Goal: Task Accomplishment & Management: Use online tool/utility

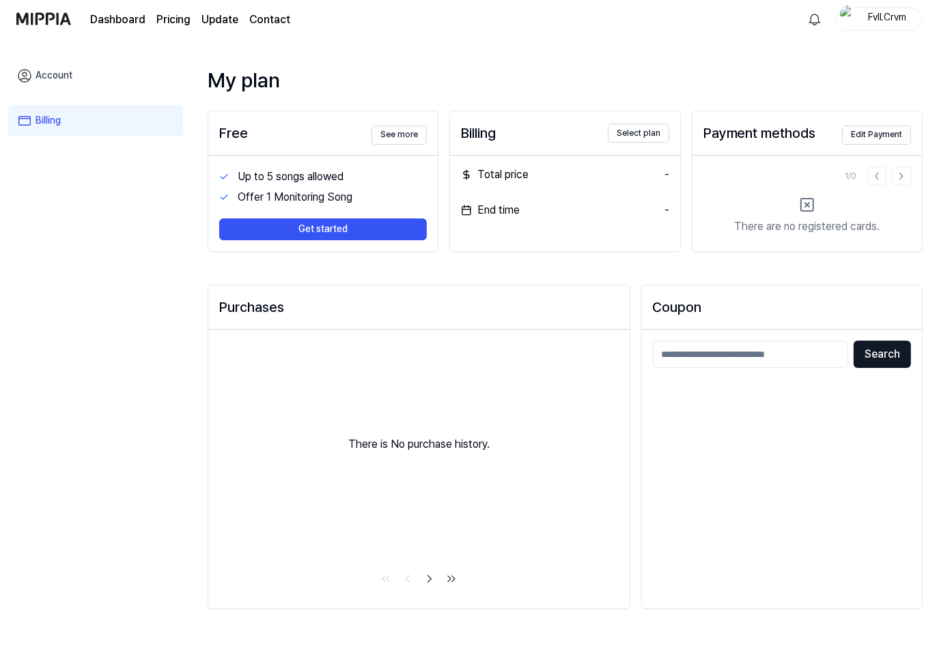
click at [791, 455] on div "Search" at bounding box center [782, 469] width 280 height 278
click at [78, 111] on link "Billing" at bounding box center [95, 120] width 175 height 31
click at [288, 147] on div "Free See more" at bounding box center [322, 133] width 229 height 44
click at [340, 240] on button "Get started" at bounding box center [322, 229] width 207 height 22
click at [339, 230] on button "Get started" at bounding box center [322, 229] width 207 height 22
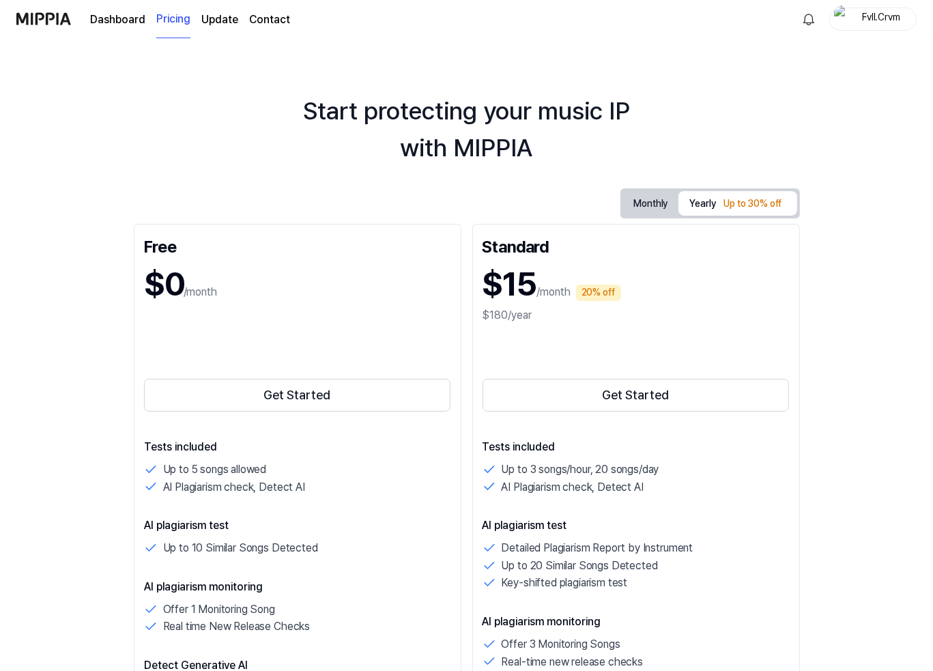
click at [150, 20] on div "Dashboard Pricing Update Contact" at bounding box center [190, 19] width 200 height 38
click at [106, 20] on link "Dashboard" at bounding box center [117, 20] width 55 height 16
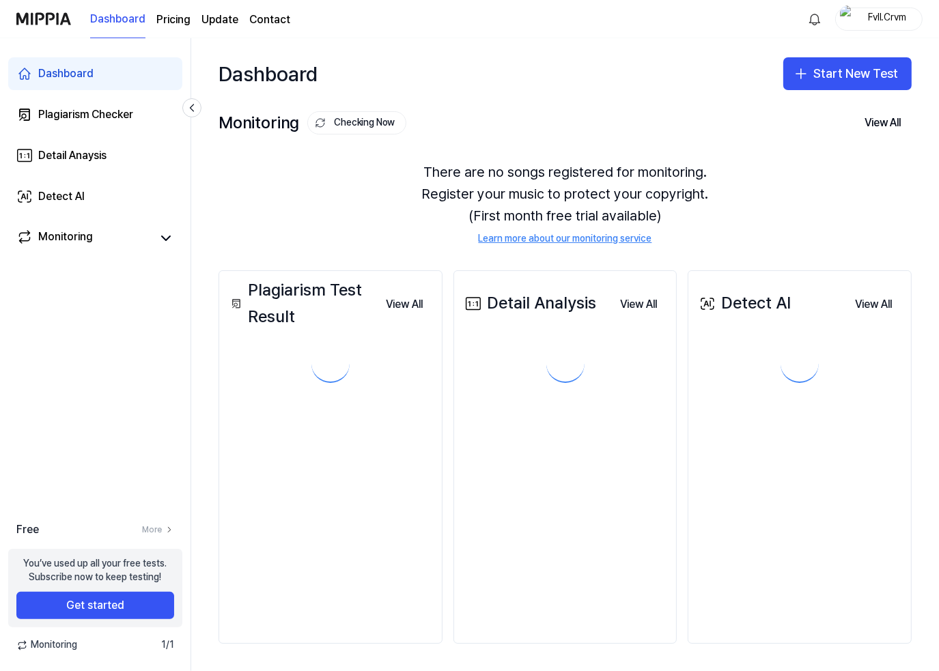
click at [41, 22] on img at bounding box center [43, 19] width 55 height 38
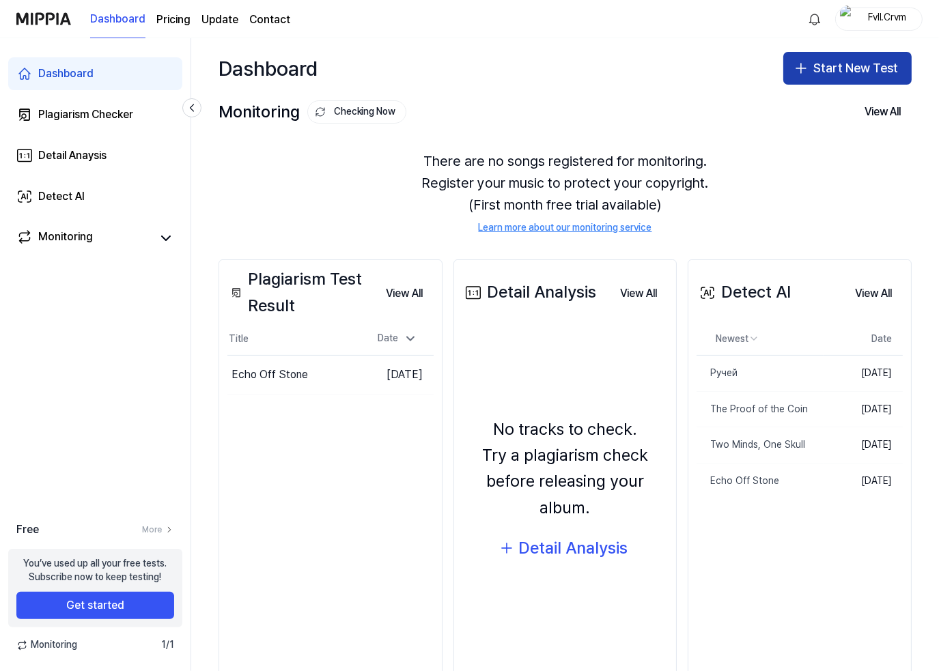
click at [853, 68] on button "Start New Test" at bounding box center [847, 68] width 128 height 33
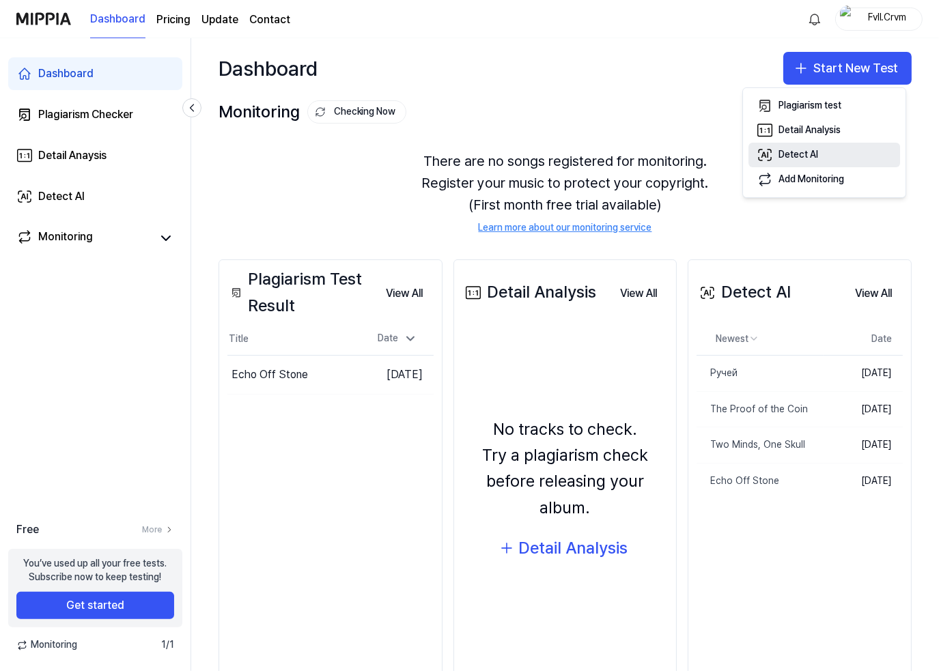
click at [822, 147] on button "Detect AI" at bounding box center [824, 155] width 152 height 25
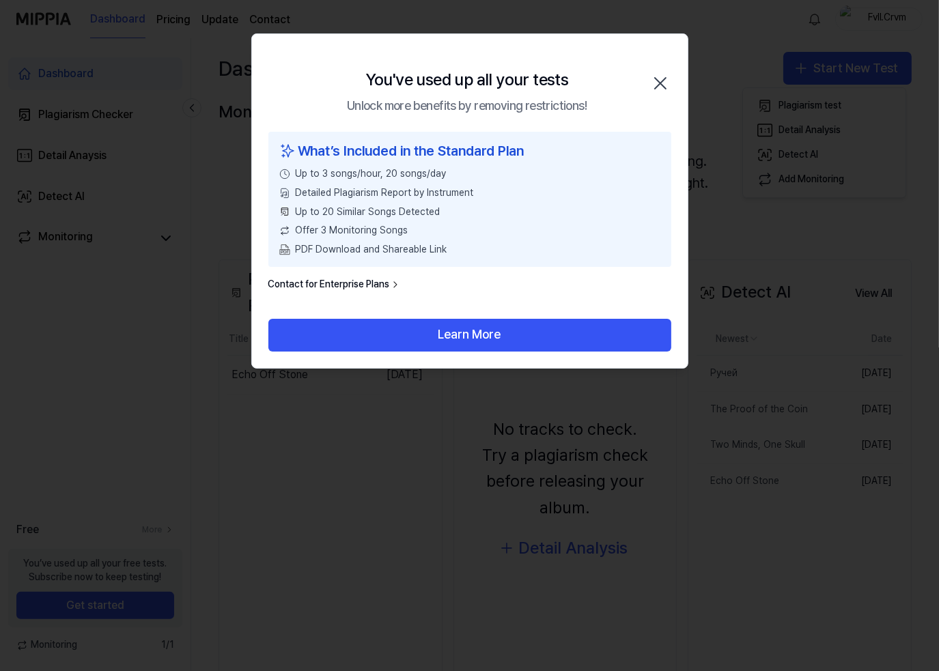
click at [420, 166] on div "What’s Included in the Standard Plan Up to 3 songs/hour, 20 songs/day Detailed …" at bounding box center [469, 199] width 403 height 135
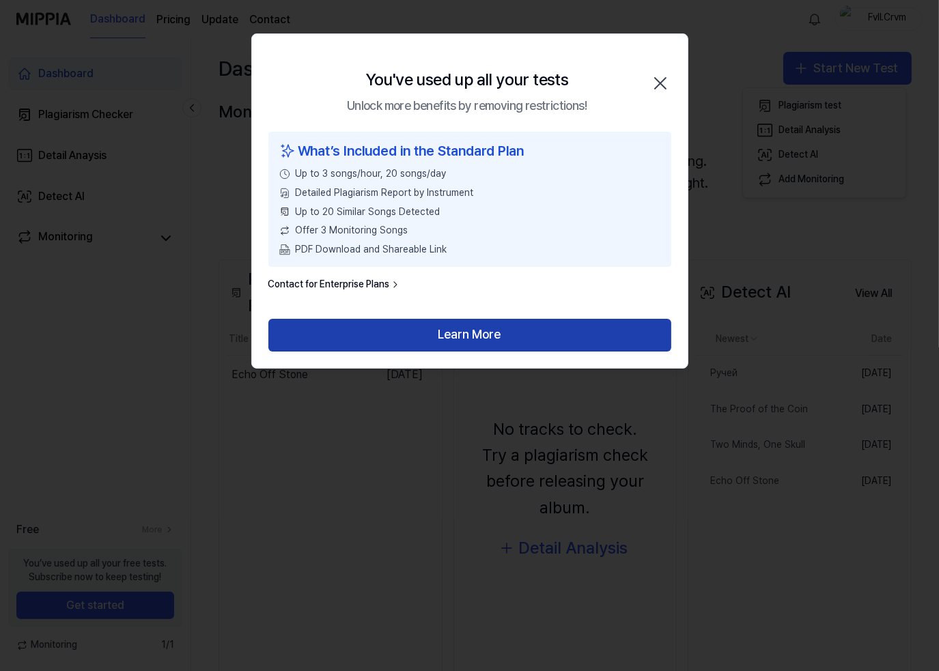
drag, startPoint x: 472, startPoint y: 333, endPoint x: 407, endPoint y: 331, distance: 65.6
click at [407, 331] on button "Learn More" at bounding box center [469, 335] width 403 height 33
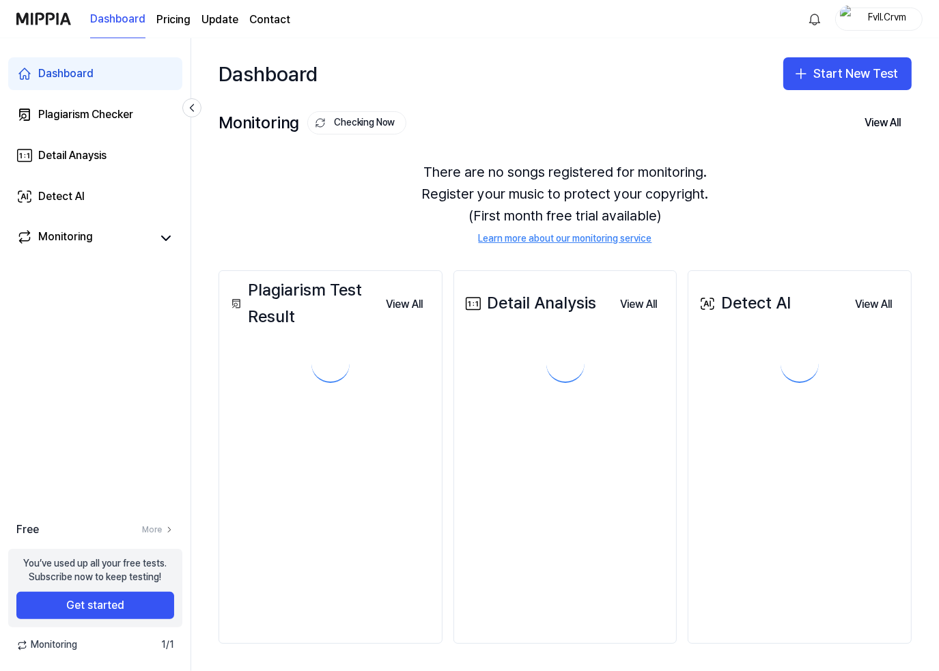
click at [881, 16] on div "Fvll.Crvm" at bounding box center [886, 18] width 53 height 15
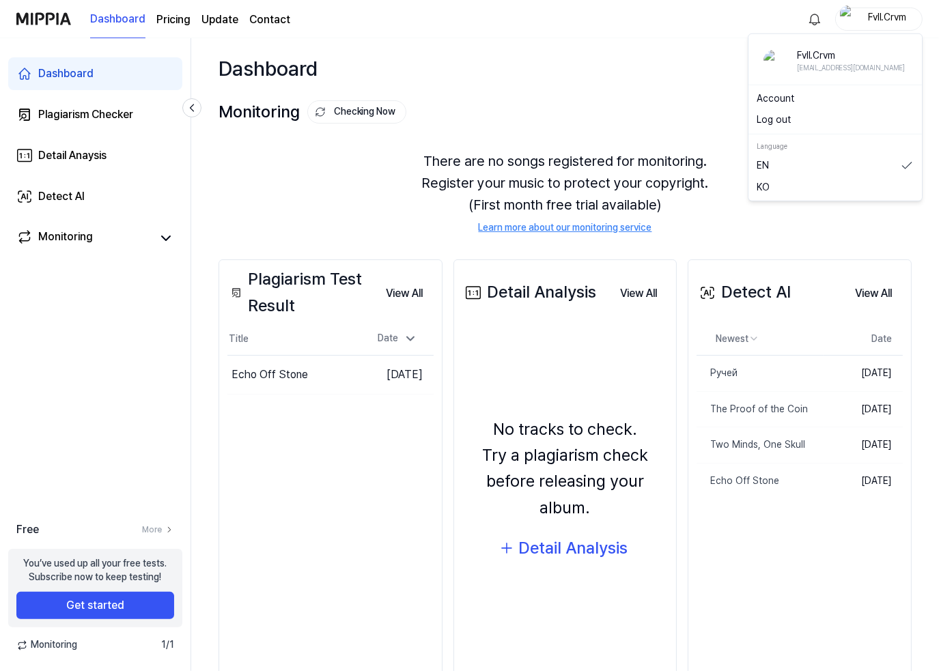
click at [775, 122] on button "Log out" at bounding box center [834, 120] width 157 height 14
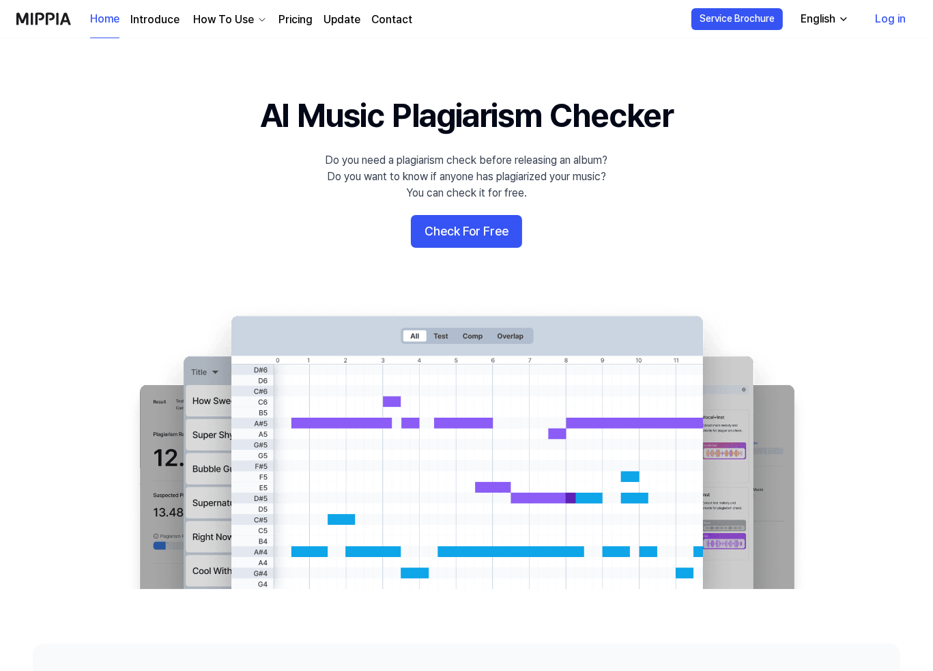
click at [888, 18] on link "Log in" at bounding box center [890, 19] width 53 height 38
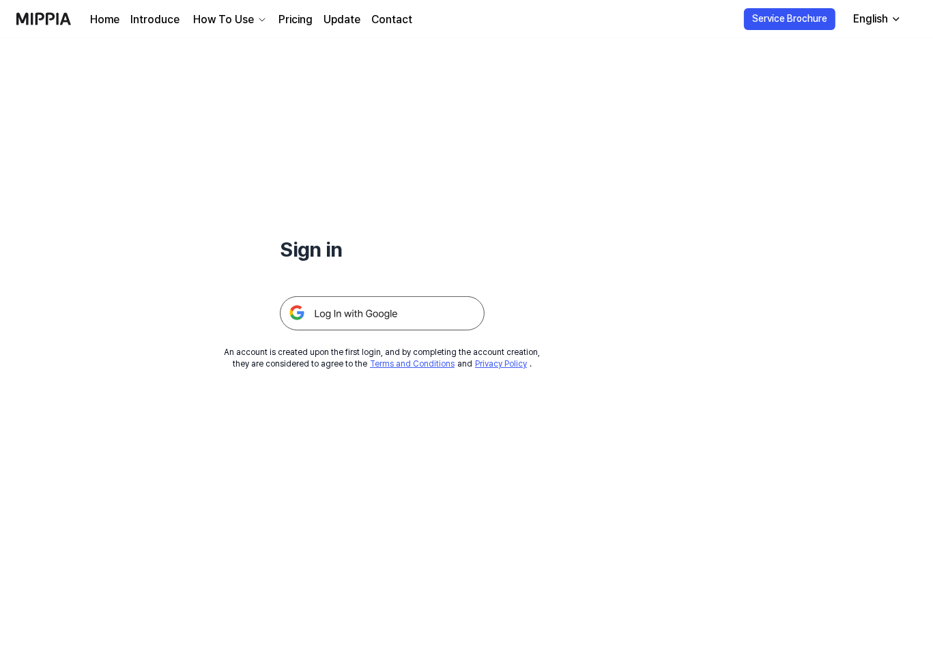
click at [353, 329] on img at bounding box center [382, 313] width 205 height 34
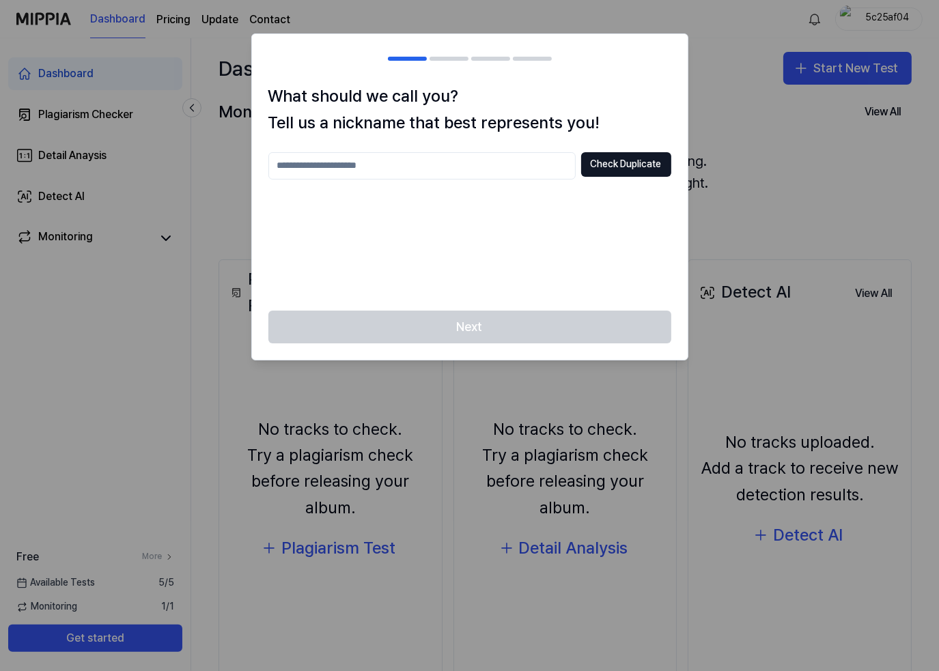
click at [782, 228] on div at bounding box center [469, 335] width 939 height 671
click at [512, 167] on input "text" at bounding box center [421, 165] width 307 height 27
type input "*"
type input "******"
click at [618, 162] on button "Check Duplicate" at bounding box center [626, 164] width 90 height 25
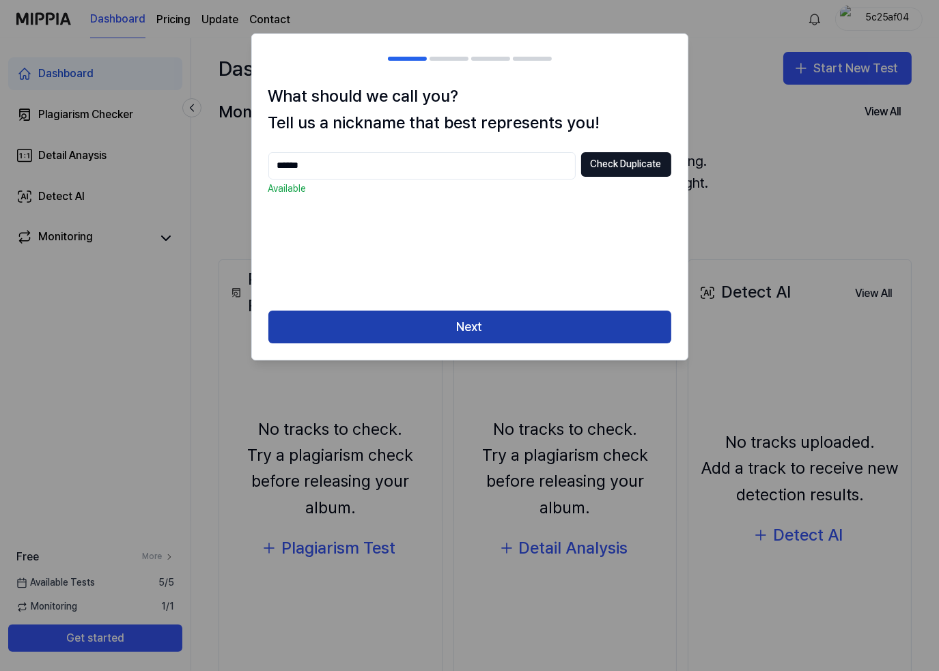
click at [445, 330] on button "Next" at bounding box center [469, 327] width 403 height 33
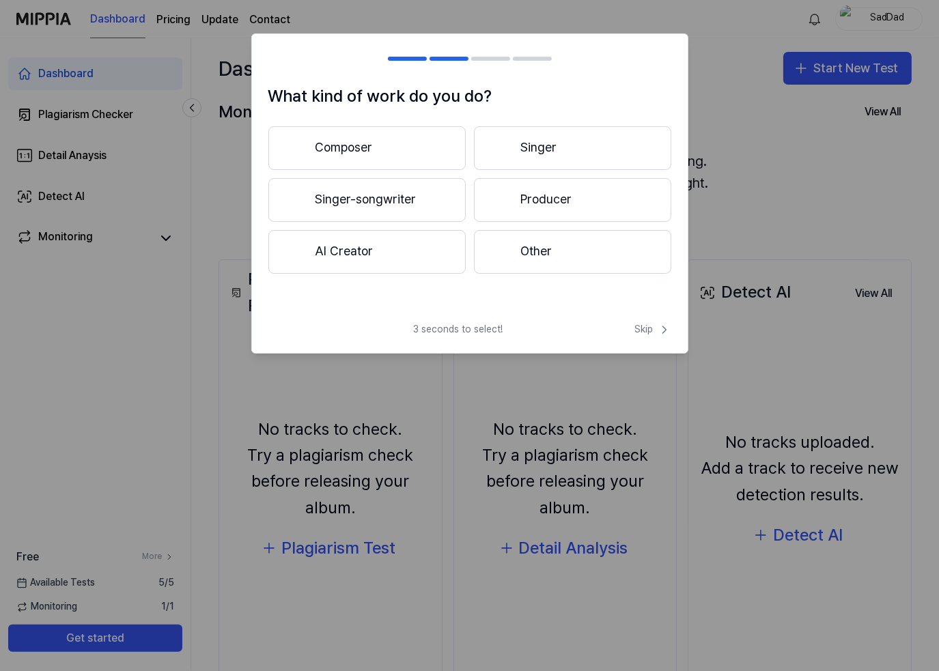
click at [565, 251] on button "Other" at bounding box center [572, 252] width 197 height 44
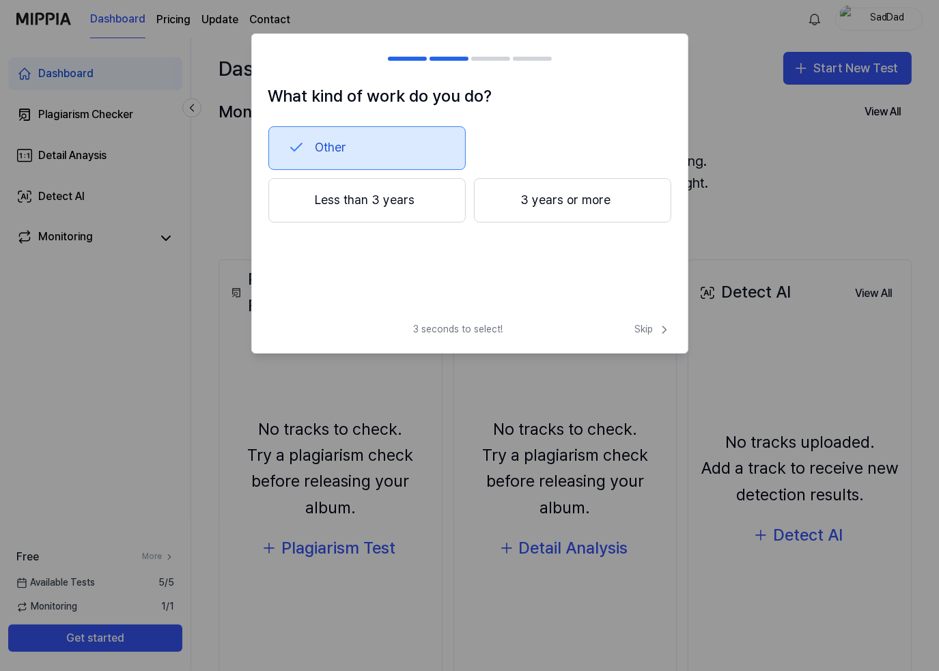
click at [349, 195] on button "Less than 3 years" at bounding box center [366, 200] width 197 height 45
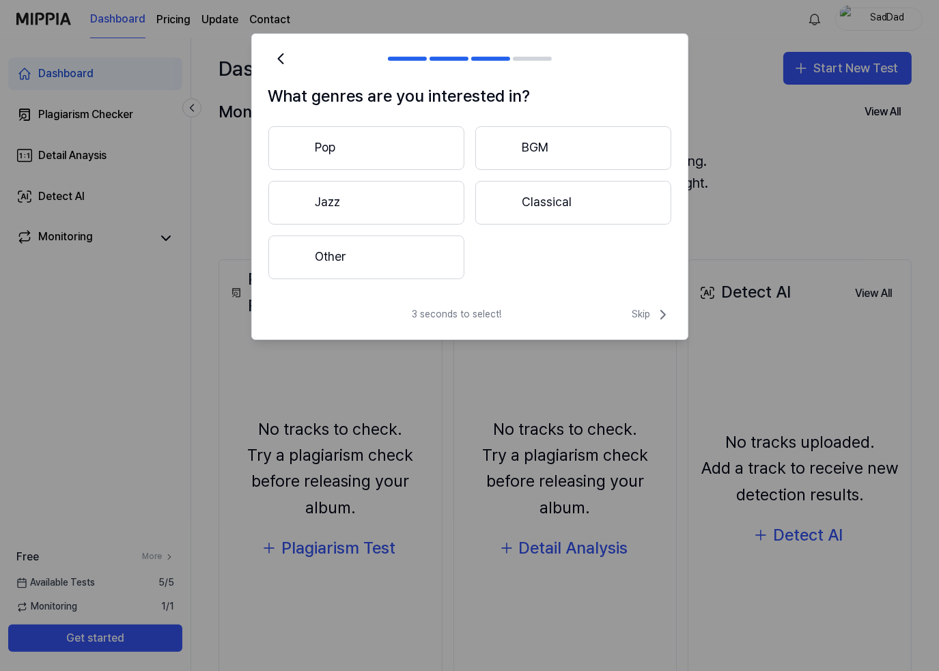
click at [344, 139] on button "Pop" at bounding box center [366, 148] width 196 height 44
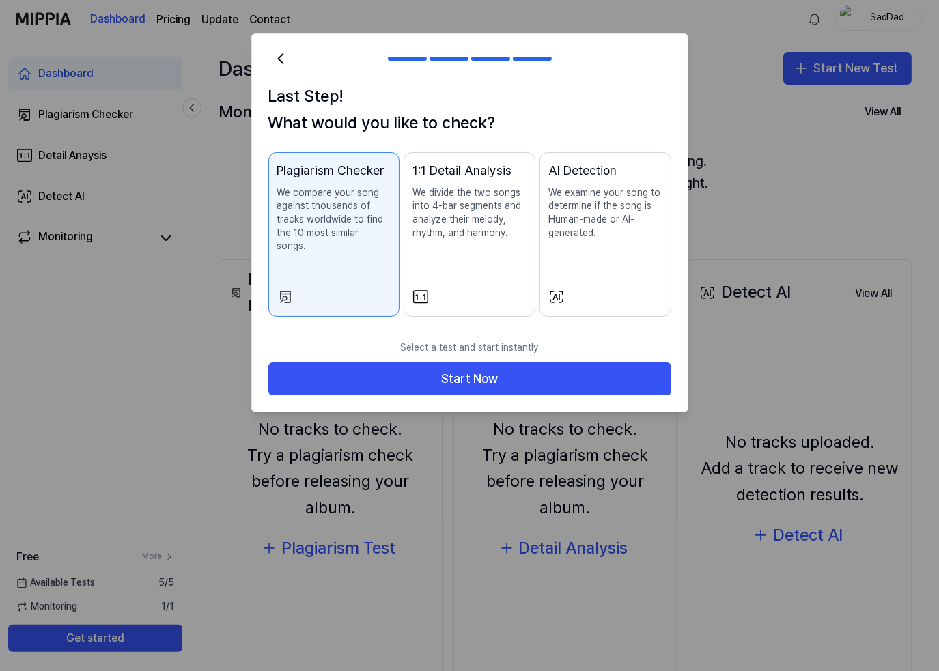
click at [622, 238] on p "We examine your song to determine if the song is Human-made or AI-generated." at bounding box center [605, 212] width 114 height 53
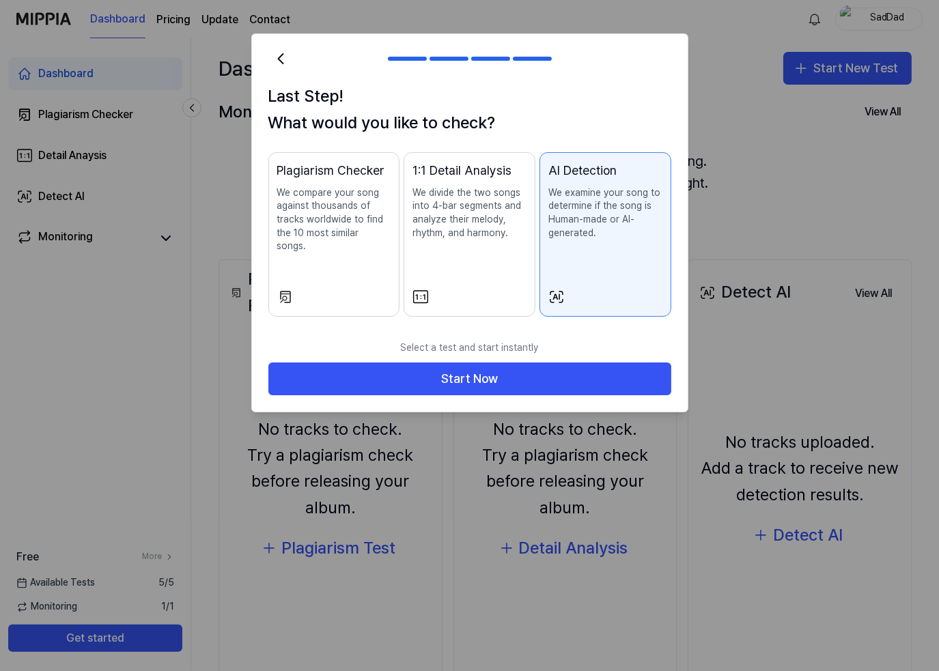
click at [450, 244] on div "1:1 Detail Analysis We divide the two songs into 4-bar segments and analyze the…" at bounding box center [469, 214] width 114 height 106
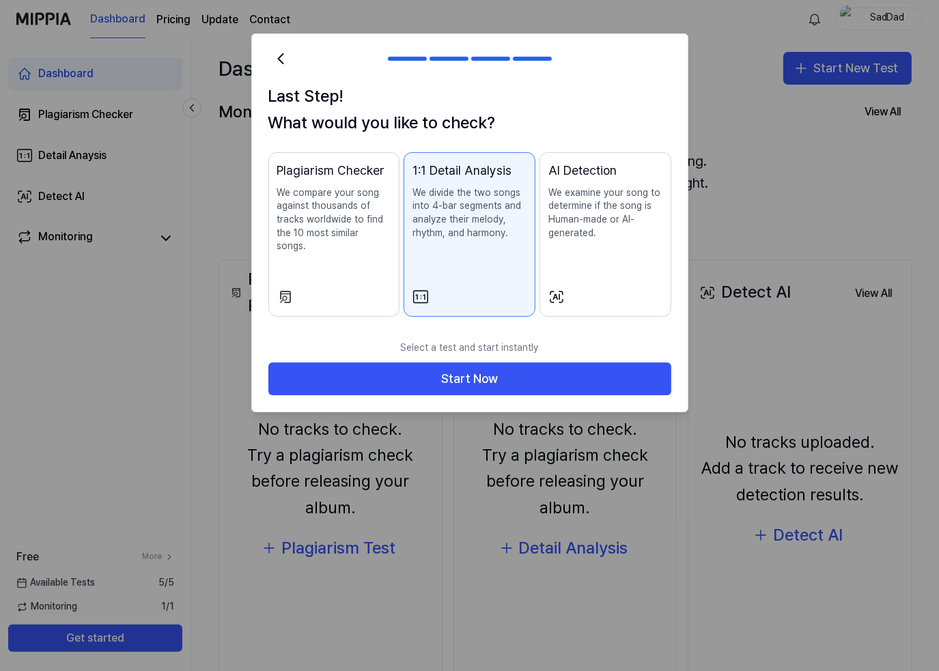
click at [625, 255] on div "AI Detection We examine your song to determine if the song is Human-made or AI-…" at bounding box center [605, 214] width 114 height 106
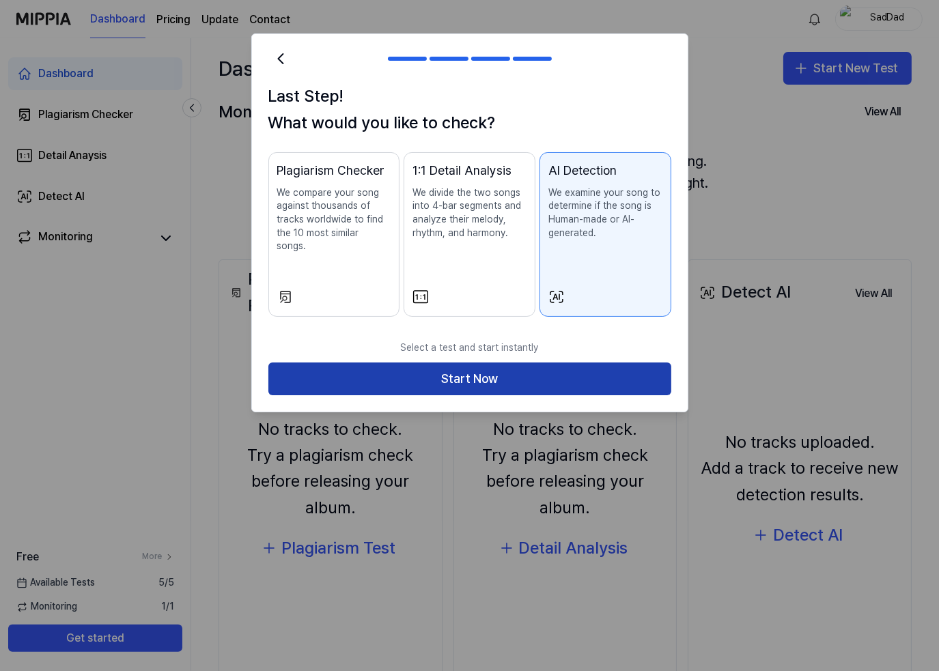
click at [516, 376] on button "Start Now" at bounding box center [469, 378] width 403 height 33
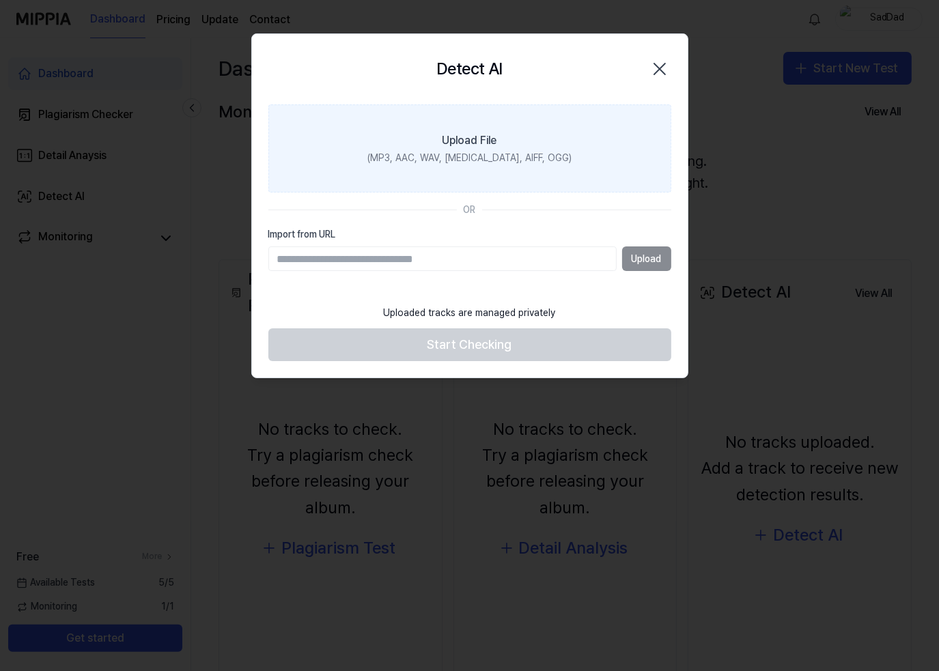
click at [490, 155] on div "(MP3, AAC, WAV, [MEDICAL_DATA], AIFF, OGG)" at bounding box center [469, 159] width 204 height 14
click at [0, 0] on input "Upload File (MP3, AAC, WAV, [MEDICAL_DATA], AIFF, OGG)" at bounding box center [0, 0] width 0 height 0
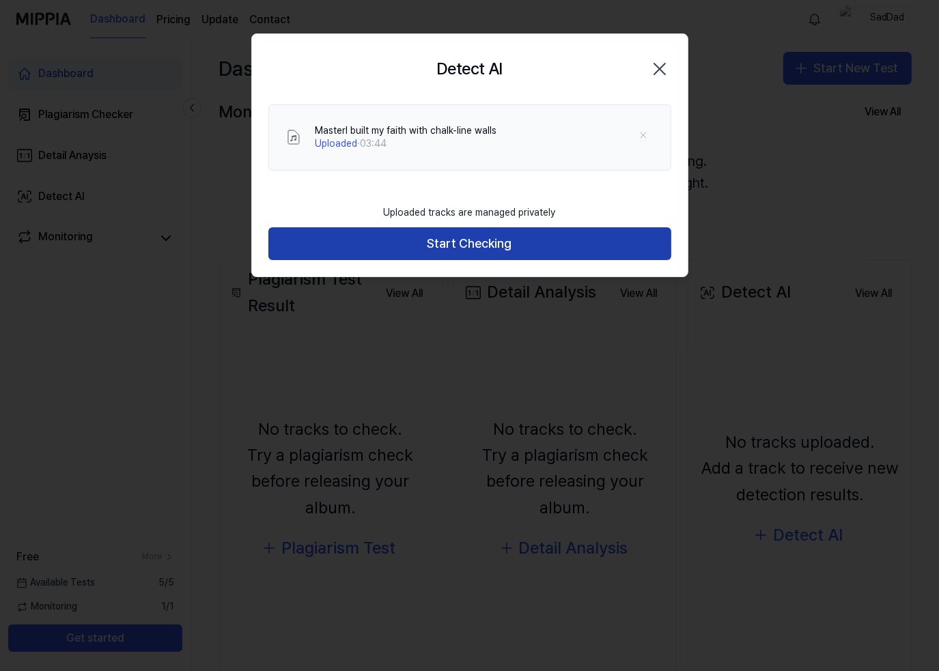
click at [470, 242] on button "Start Checking" at bounding box center [469, 243] width 403 height 33
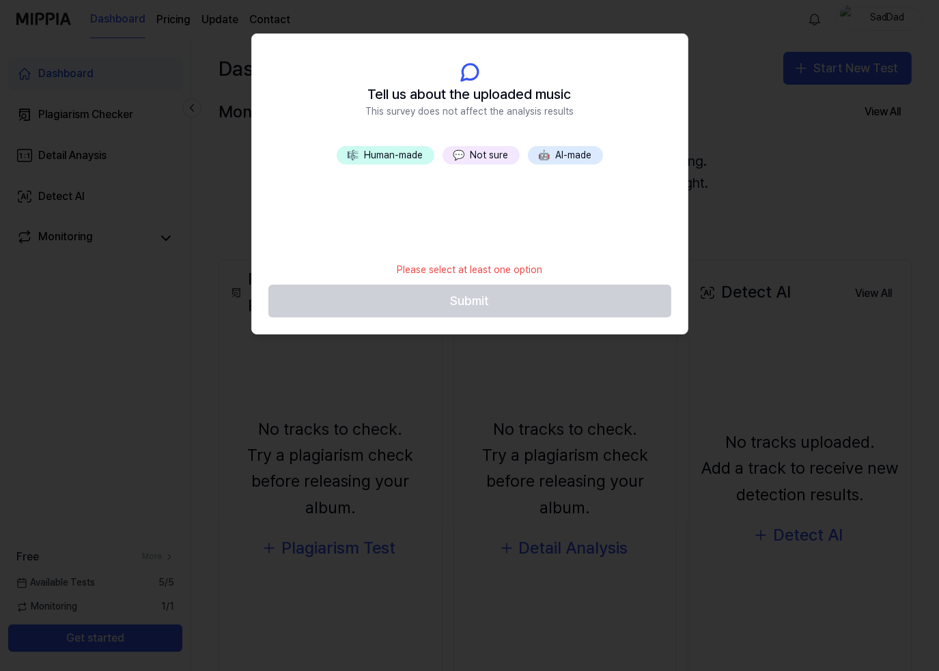
click at [489, 152] on button "💬 Not sure" at bounding box center [480, 155] width 77 height 19
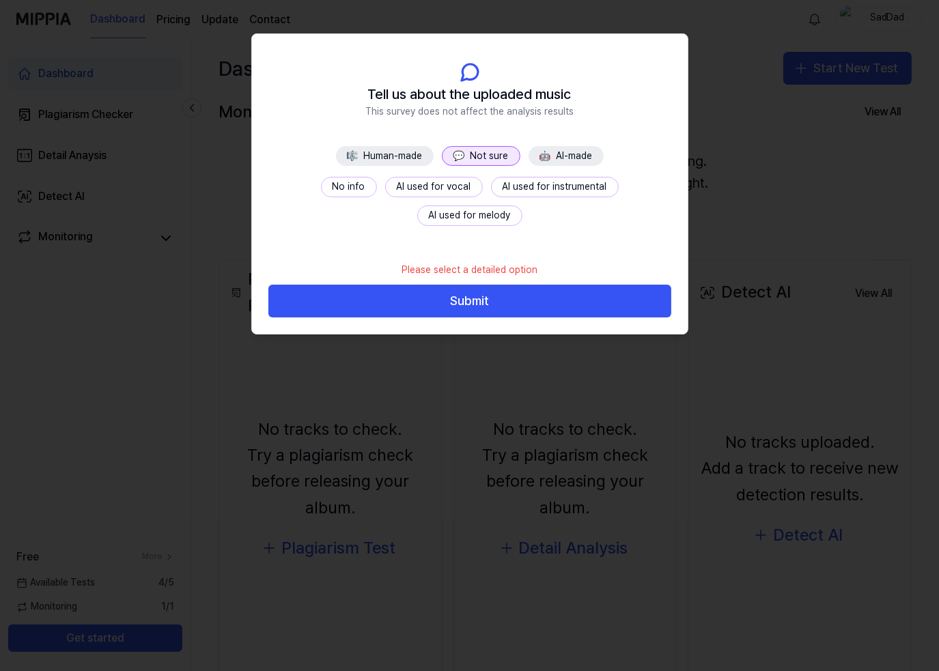
click at [321, 184] on button "No info" at bounding box center [349, 187] width 56 height 20
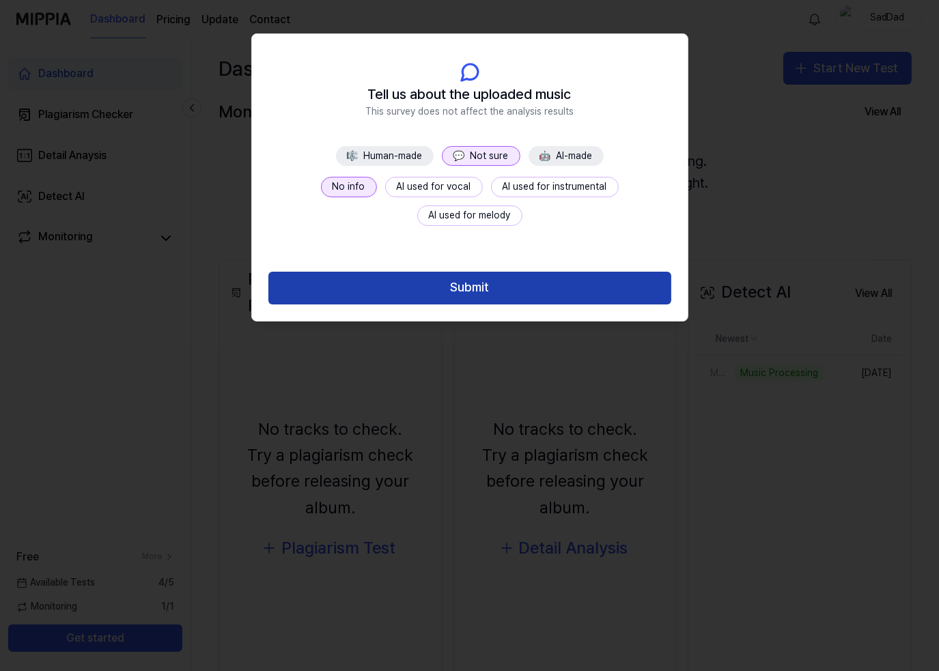
click at [475, 289] on button "Submit" at bounding box center [469, 288] width 403 height 33
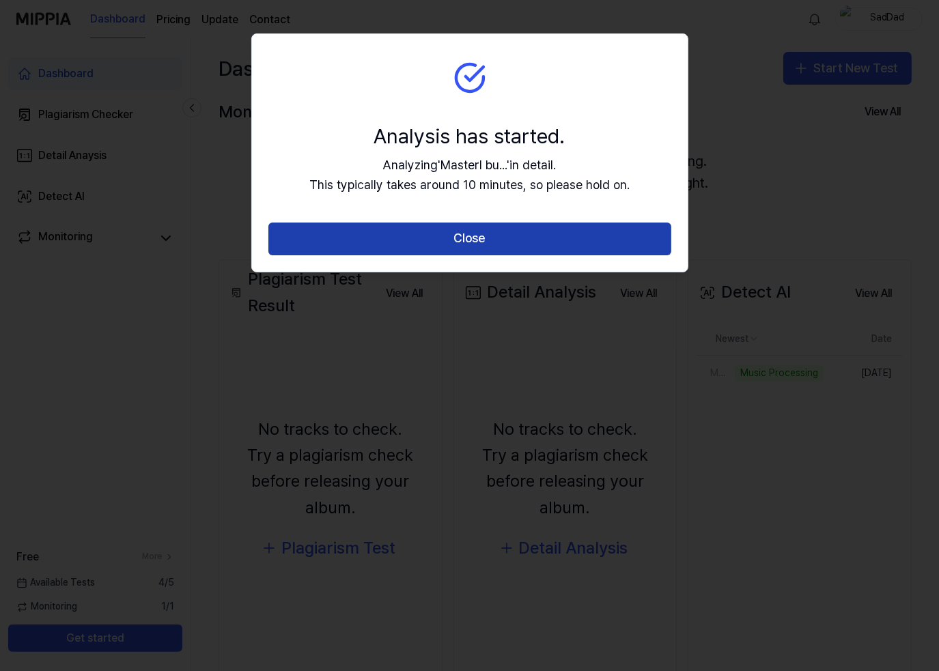
click at [500, 242] on button "Close" at bounding box center [469, 239] width 403 height 33
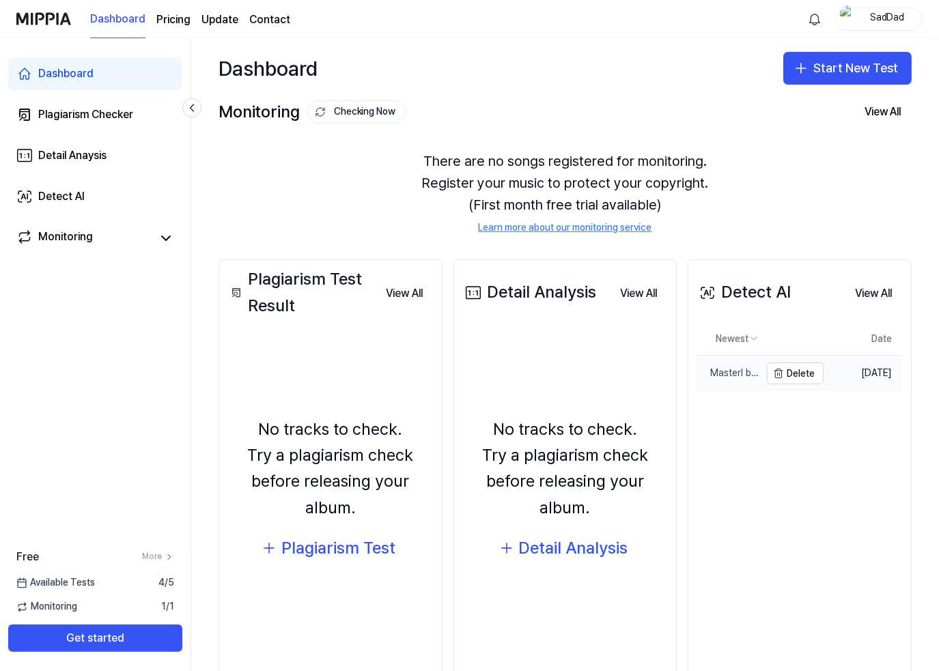
click at [724, 375] on div "MasterI built my faith with chalk-line walls" at bounding box center [727, 374] width 63 height 14
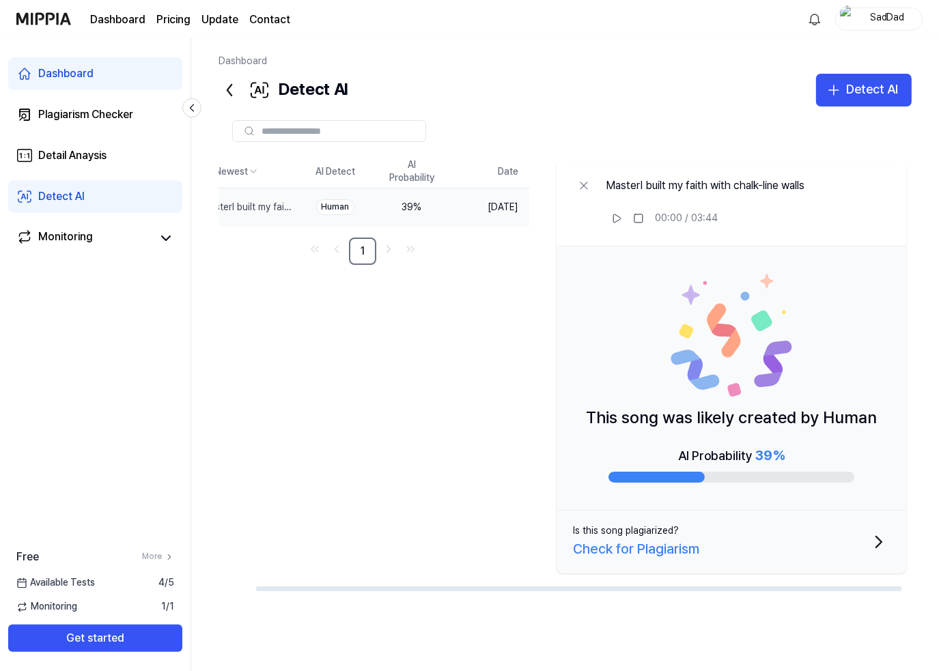
drag, startPoint x: 769, startPoint y: 590, endPoint x: 805, endPoint y: 586, distance: 37.1
click at [805, 586] on div at bounding box center [579, 588] width 646 height 5
drag, startPoint x: 397, startPoint y: 362, endPoint x: 309, endPoint y: 210, distance: 175.8
click at [396, 362] on div "Newest AI Detect AI Probability Date MasterI built my faith with chalk-line wal…" at bounding box center [553, 374] width 715 height 436
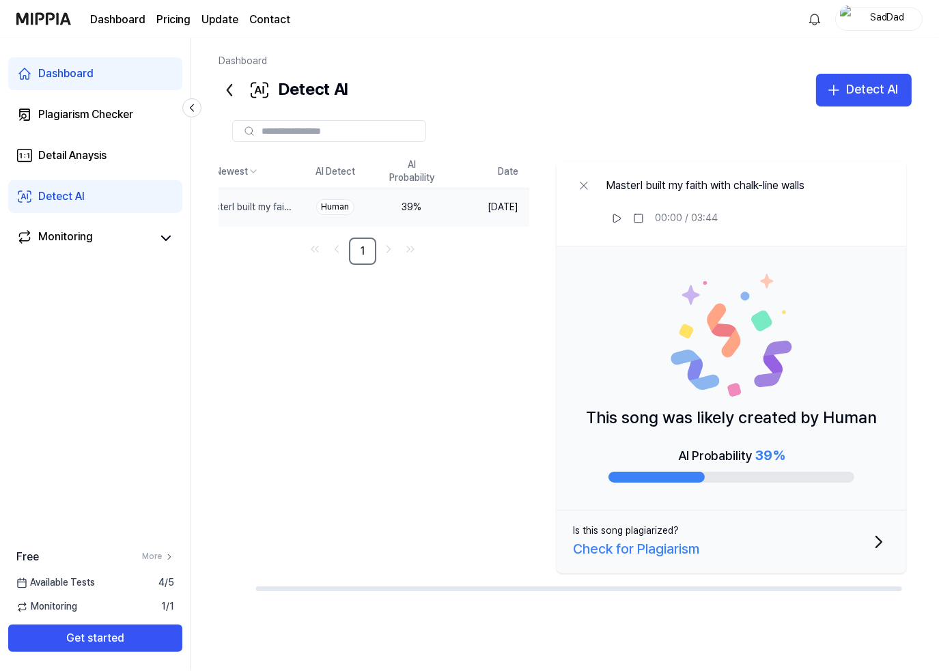
scroll to position [0, 40]
click at [234, 90] on icon at bounding box center [229, 90] width 22 height 22
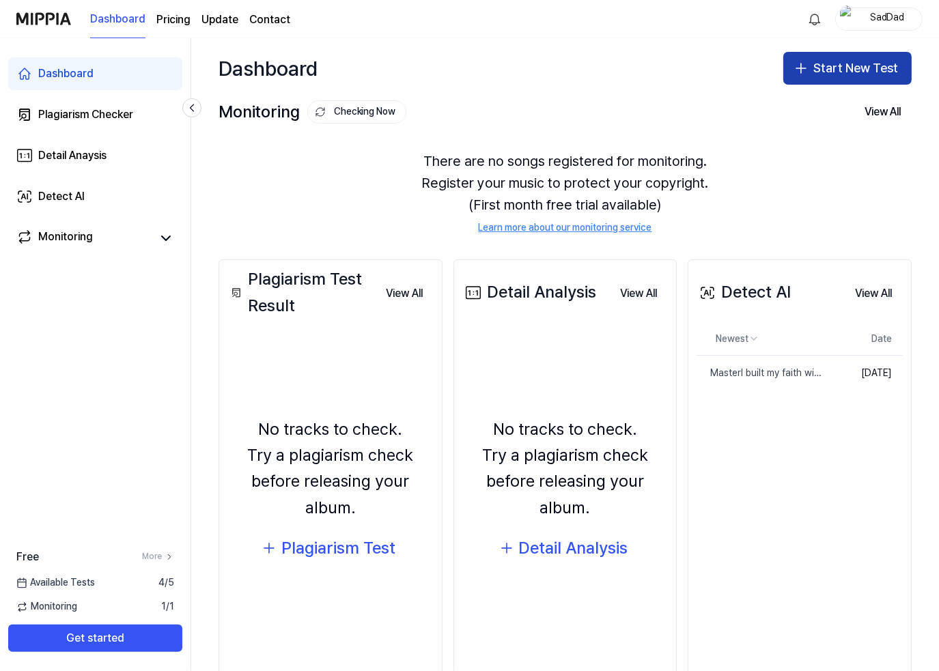
click at [851, 77] on button "Start New Test" at bounding box center [847, 68] width 128 height 33
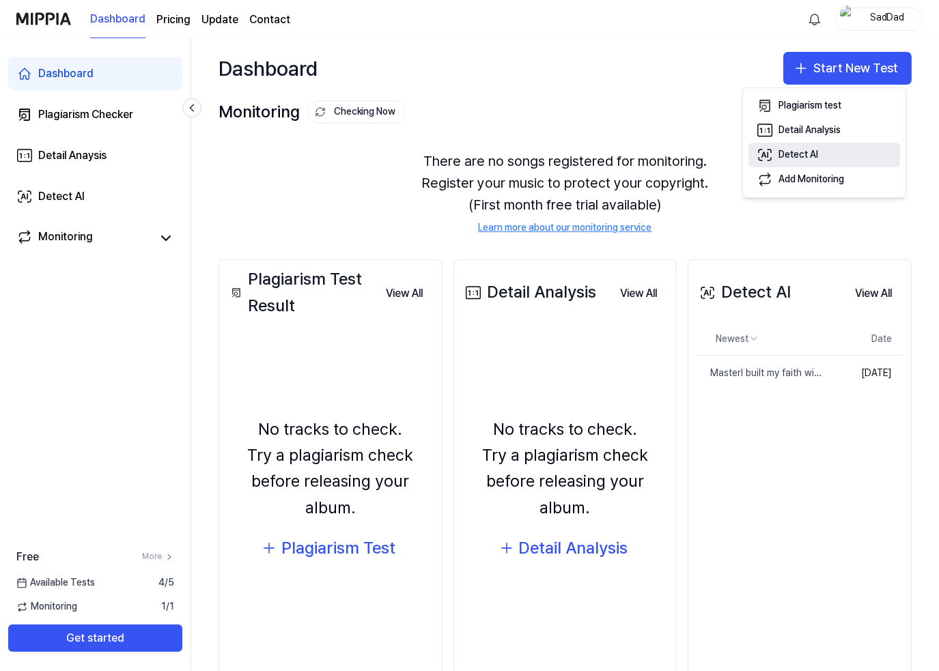
click at [807, 152] on div "Detect AI" at bounding box center [798, 155] width 40 height 14
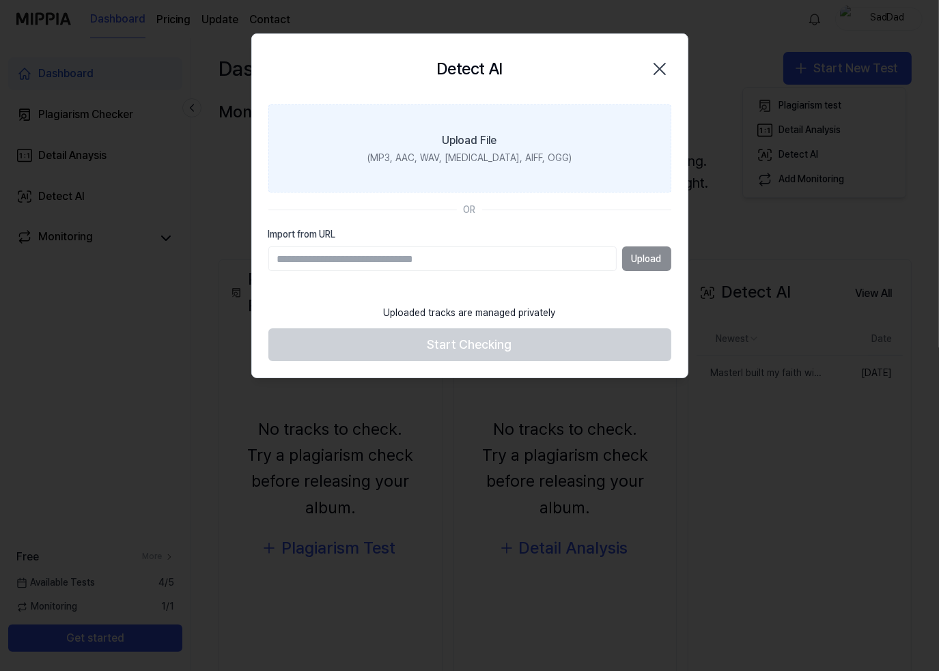
click at [487, 144] on div "Upload File" at bounding box center [469, 140] width 55 height 16
click at [0, 0] on input "Upload File (MP3, AAC, WAV, [MEDICAL_DATA], AIFF, OGG)" at bounding box center [0, 0] width 0 height 0
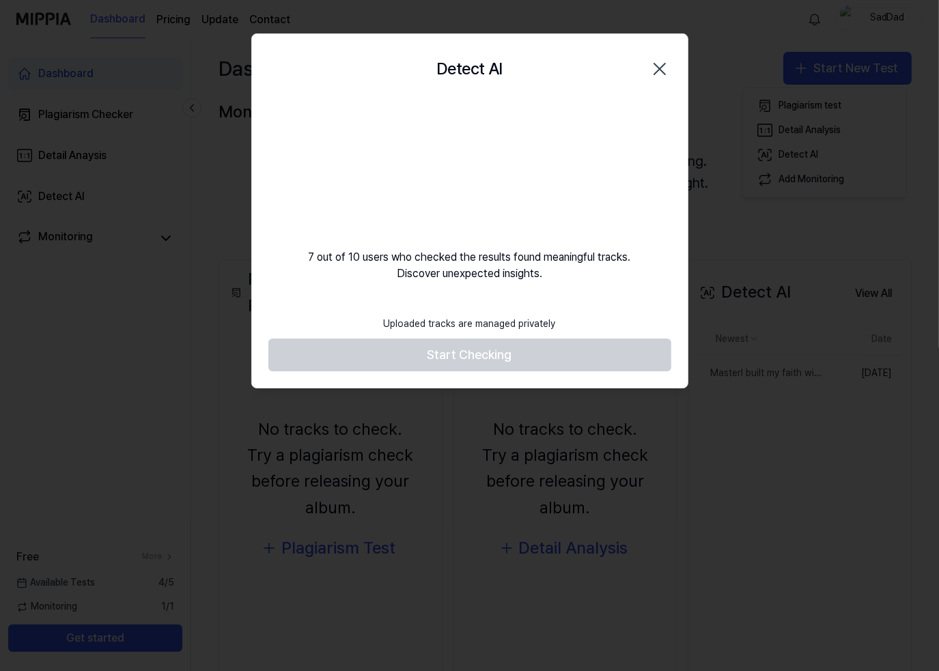
click at [657, 70] on icon "button" at bounding box center [659, 69] width 22 height 22
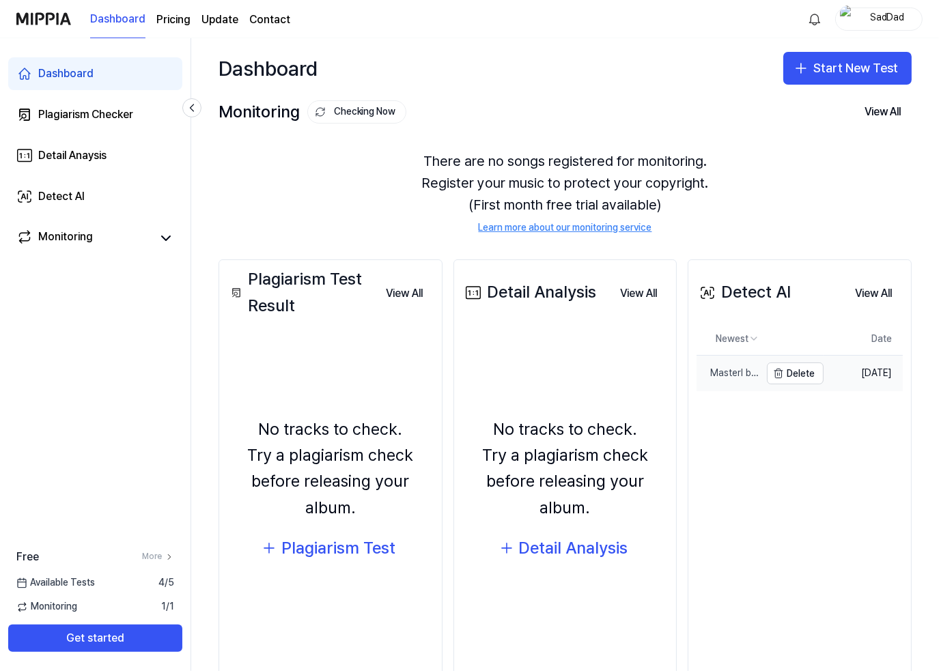
click at [709, 375] on div "MasterI built my faith with chalk-line walls" at bounding box center [727, 374] width 63 height 14
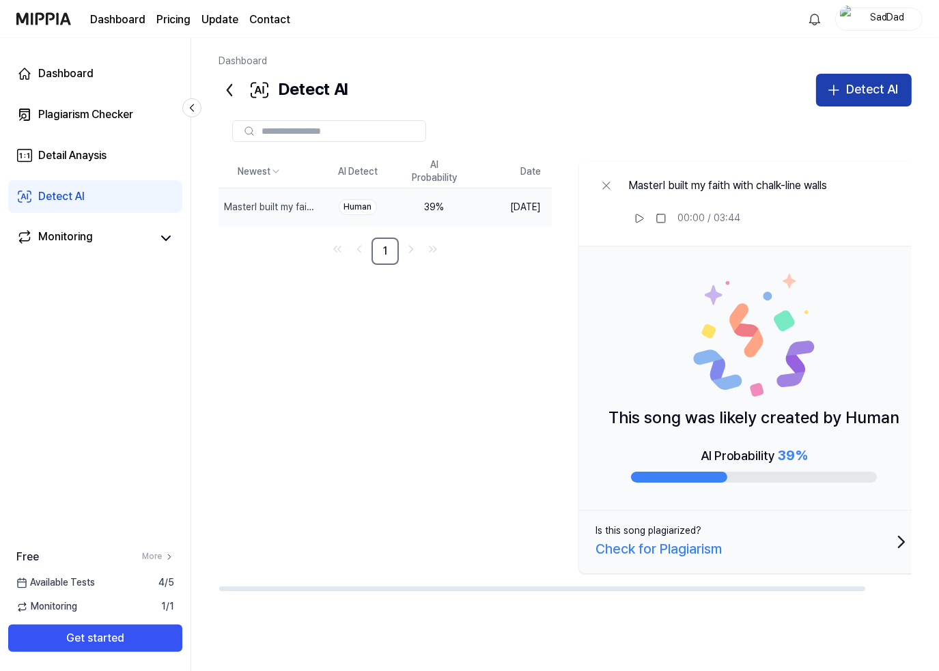
click at [868, 89] on div "Detect AI" at bounding box center [872, 90] width 52 height 20
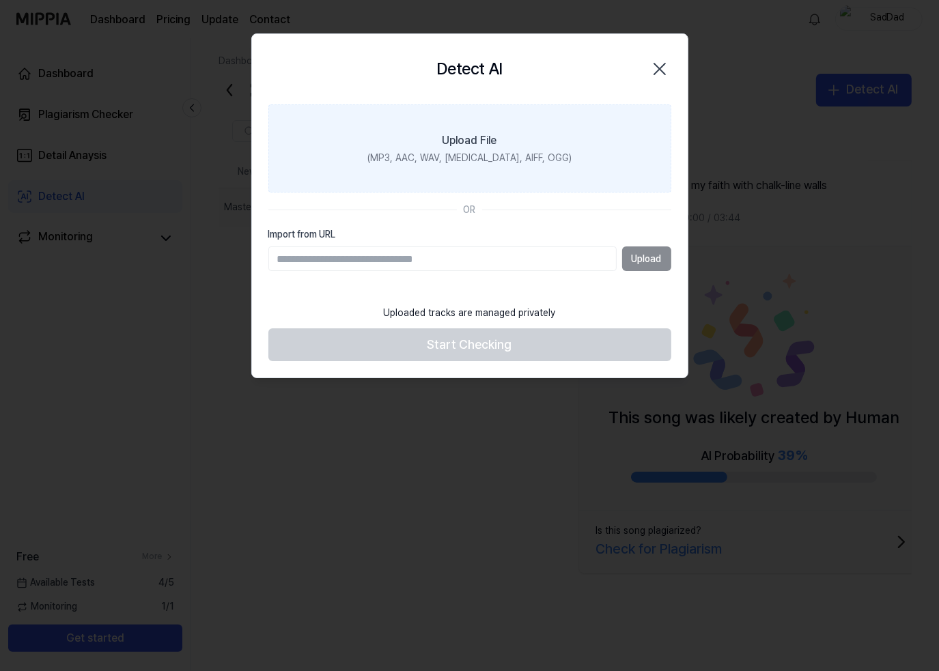
click at [418, 143] on label "Upload File (MP3, AAC, WAV, [MEDICAL_DATA], AIFF, OGG)" at bounding box center [469, 148] width 403 height 89
click at [0, 0] on input "Upload File (MP3, AAC, WAV, [MEDICAL_DATA], AIFF, OGG)" at bounding box center [0, 0] width 0 height 0
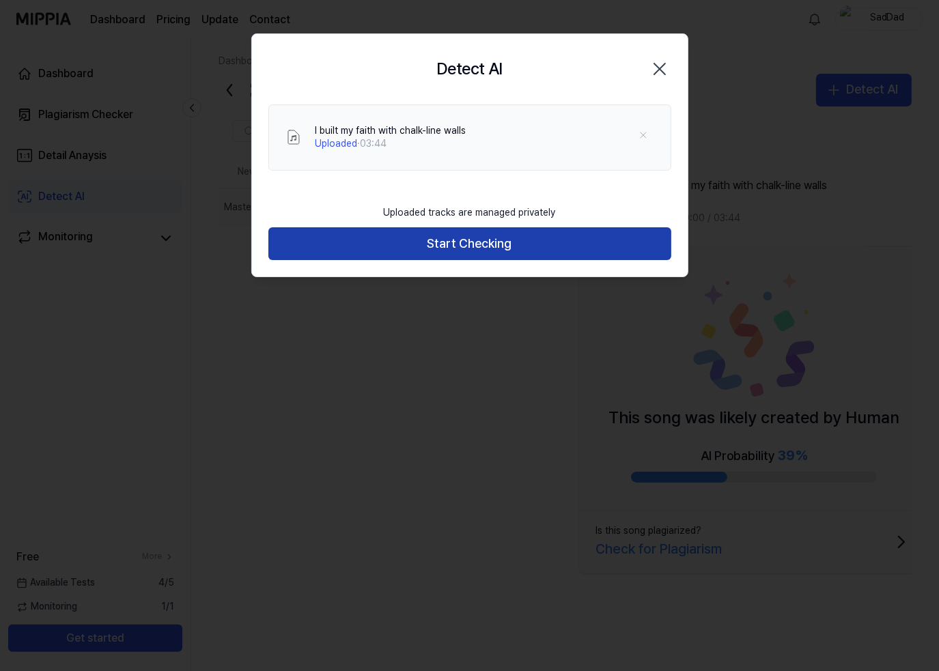
click at [501, 251] on button "Start Checking" at bounding box center [469, 243] width 403 height 33
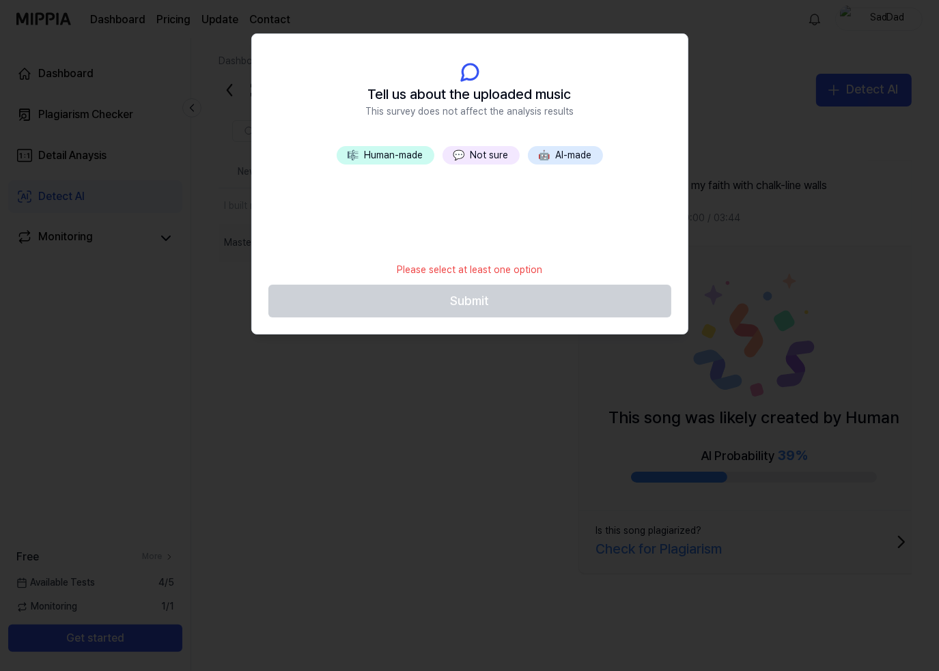
click at [488, 154] on button "💬 Not sure" at bounding box center [480, 155] width 77 height 19
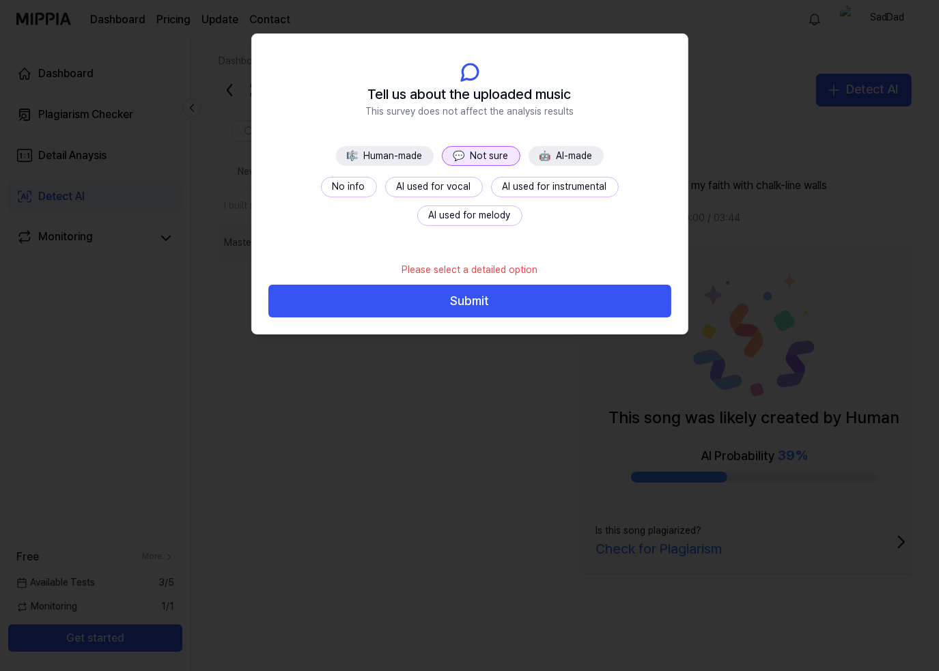
click at [321, 188] on button "No info" at bounding box center [349, 187] width 56 height 20
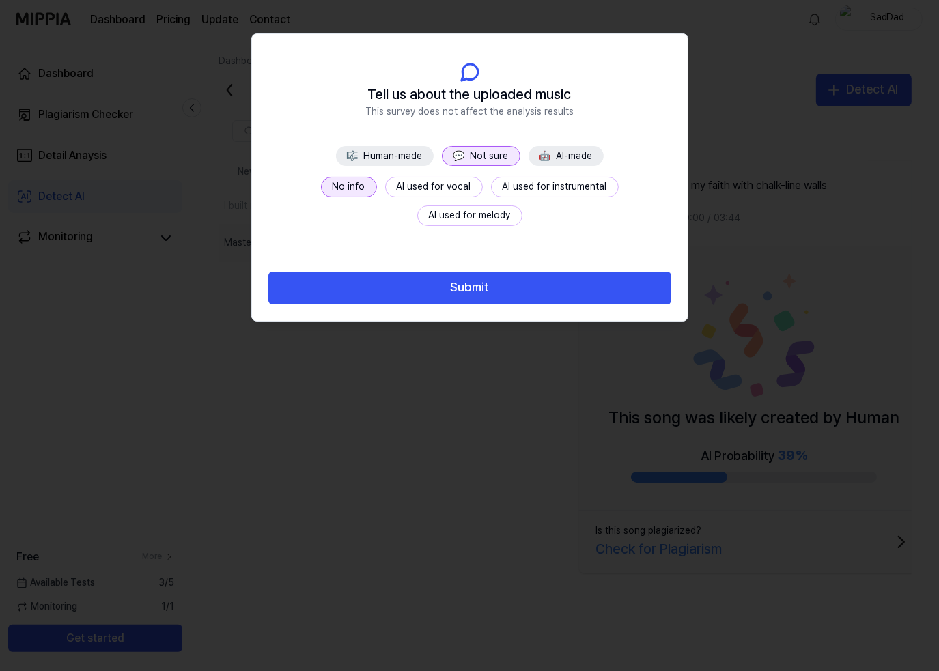
click at [504, 288] on button "Submit" at bounding box center [469, 288] width 403 height 33
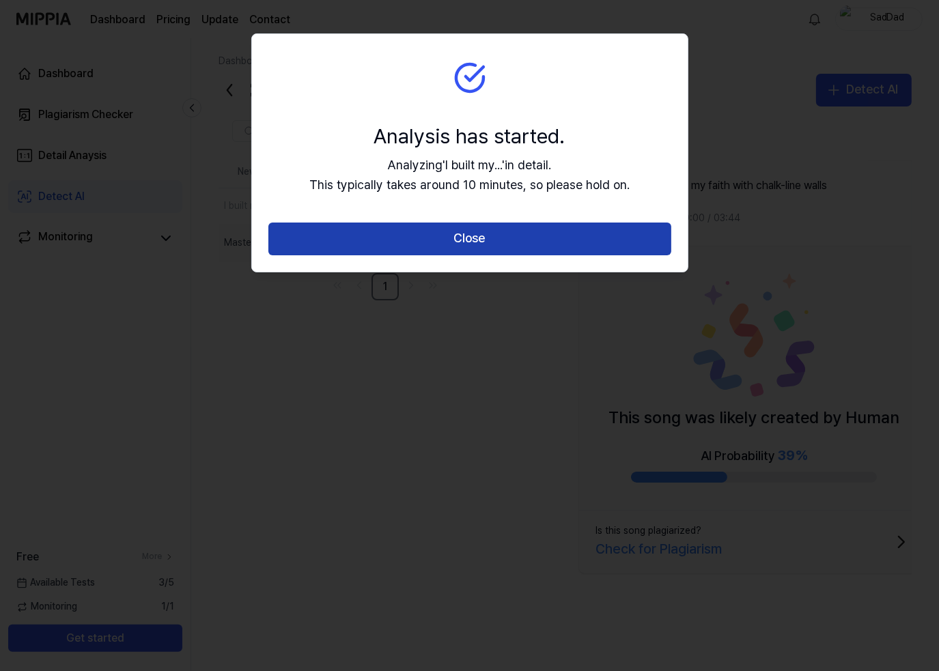
click at [497, 251] on button "Close" at bounding box center [469, 239] width 403 height 33
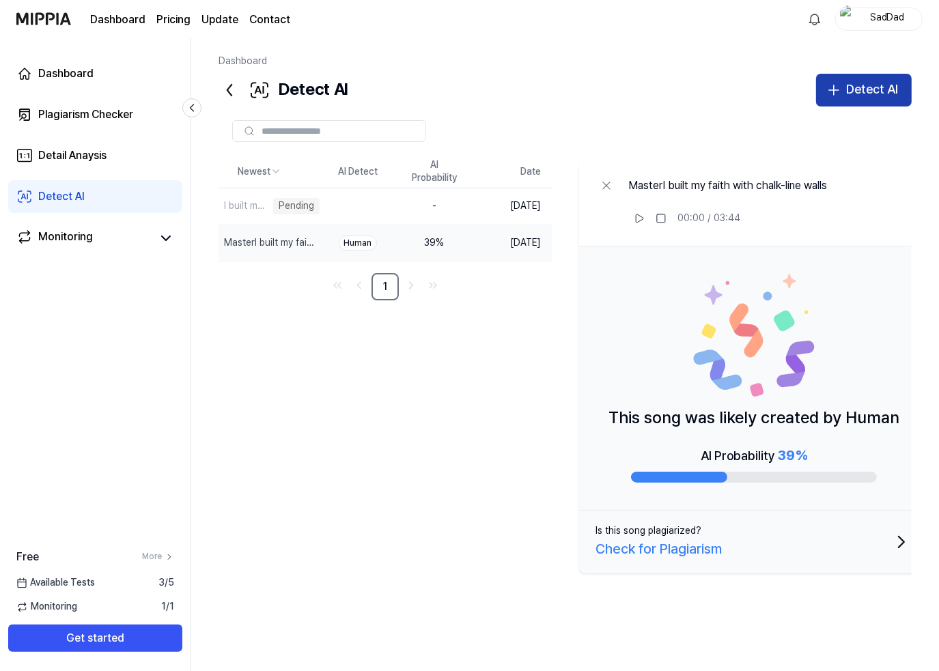
click at [850, 97] on div "Detect AI" at bounding box center [872, 90] width 52 height 20
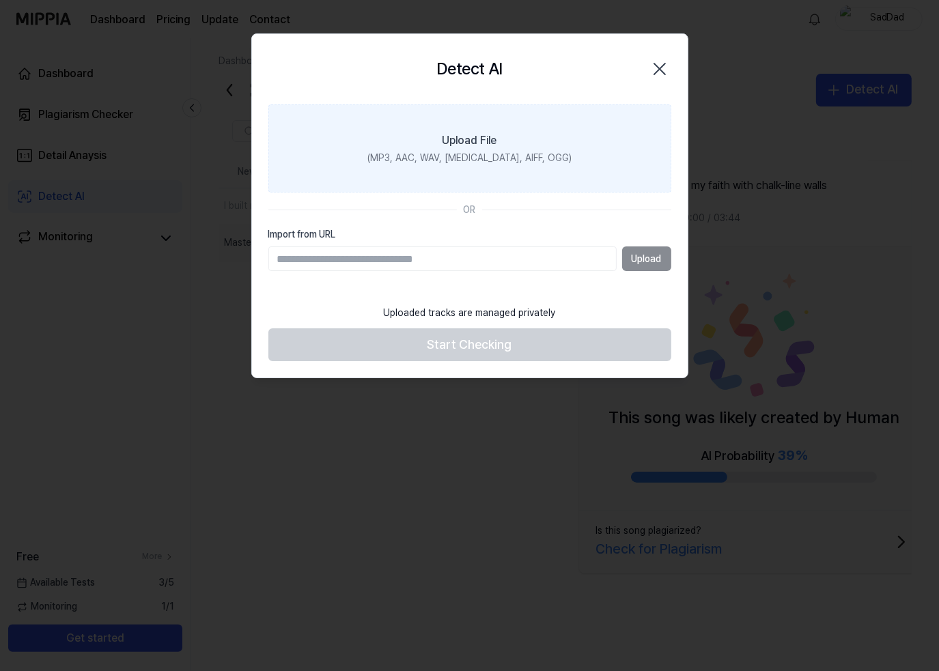
click at [476, 172] on label "Upload File (MP3, AAC, WAV, [MEDICAL_DATA], AIFF, OGG)" at bounding box center [469, 148] width 403 height 89
click at [0, 0] on input "Upload File (MP3, AAC, WAV, [MEDICAL_DATA], AIFF, OGG)" at bounding box center [0, 0] width 0 height 0
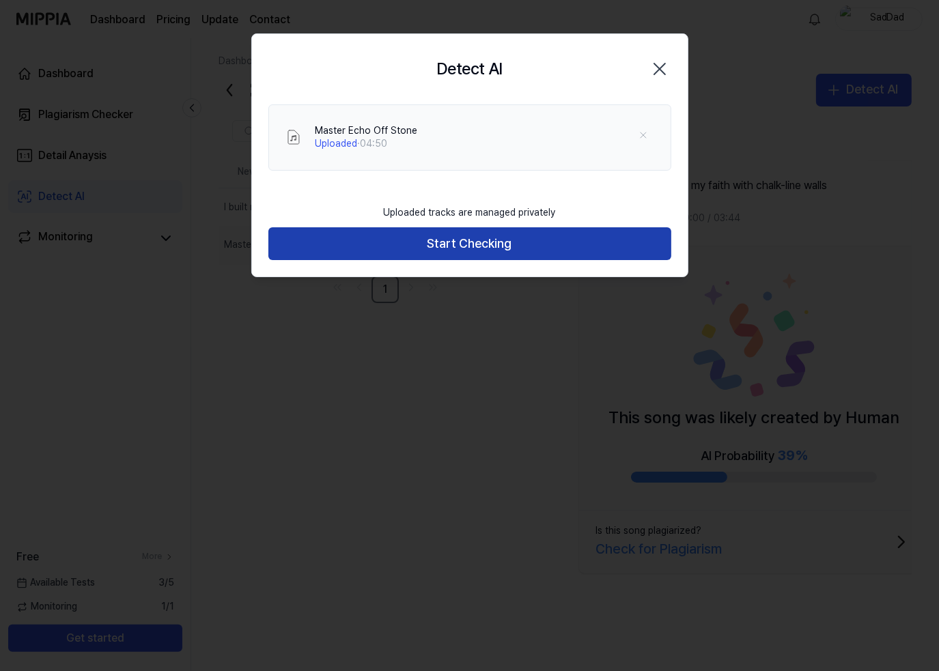
click at [481, 242] on button "Start Checking" at bounding box center [469, 243] width 403 height 33
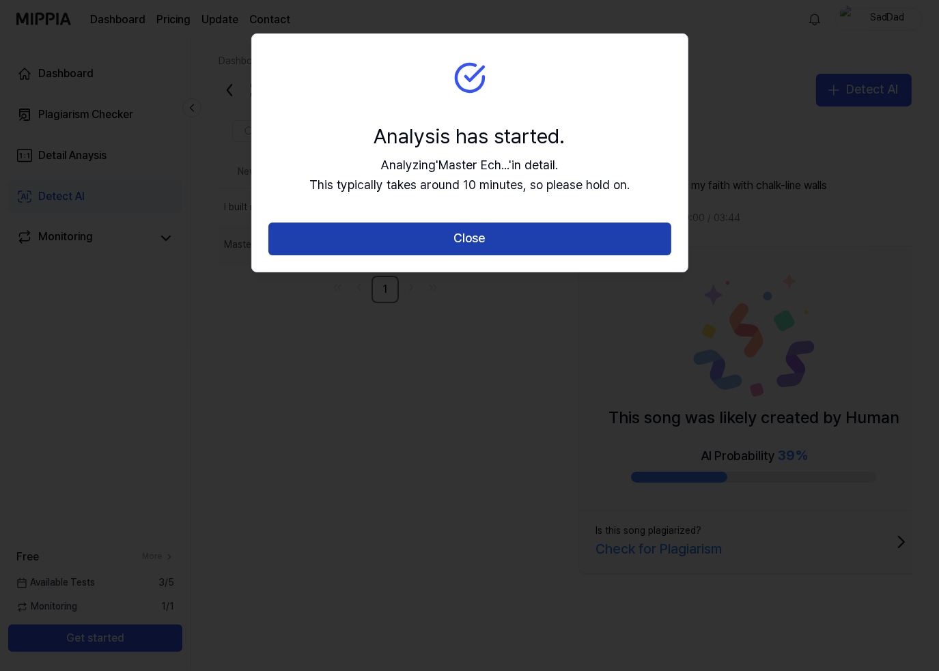
click at [483, 240] on button "Close" at bounding box center [469, 239] width 403 height 33
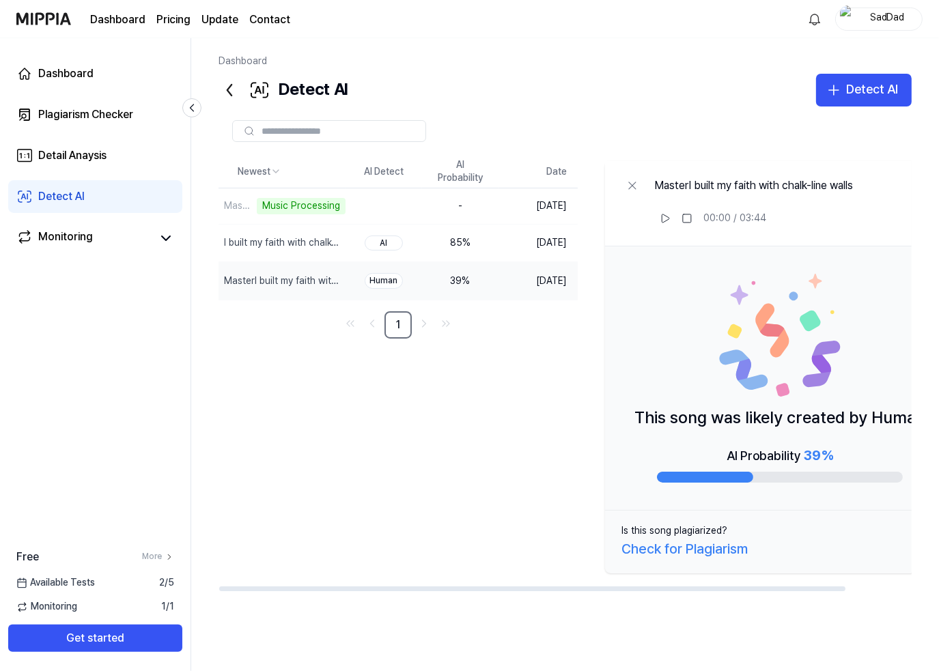
click at [329, 490] on div "Newest AI Detect AI Probability Date Master Echo Off Stone Music Processing Del…" at bounding box center [588, 374] width 741 height 436
click at [244, 281] on div "MasterI built my faith with chalk-line walls" at bounding box center [252, 281] width 57 height 14
click at [240, 257] on div "I built my faith with chalk-line walls" at bounding box center [250, 244] width 65 height 38
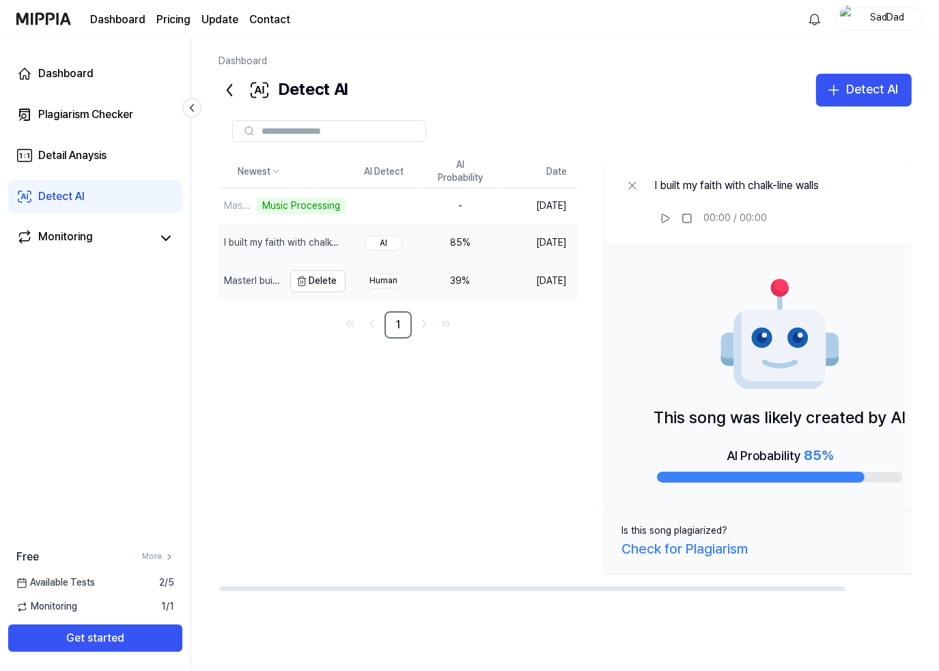
click at [251, 284] on div "MasterI built my faith with chalk-line walls" at bounding box center [252, 281] width 57 height 14
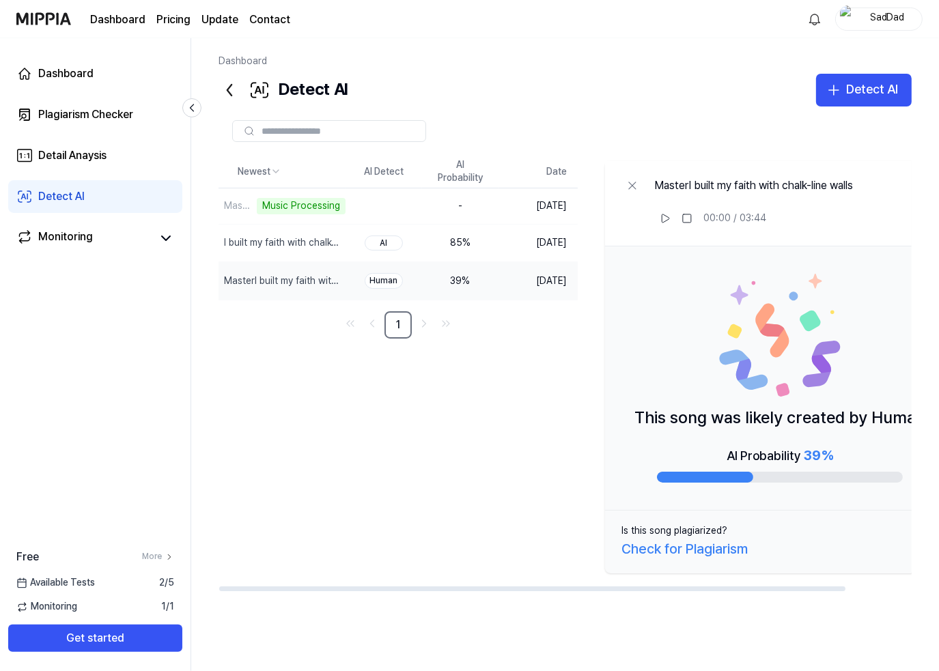
drag, startPoint x: 726, startPoint y: 584, endPoint x: 754, endPoint y: 579, distance: 27.7
click at [790, 592] on div "Newest AI Detect AI Probability Date Master Echo Off Stone Music Processing Del…" at bounding box center [564, 388] width 693 height 564
click at [271, 245] on div "I built my faith with chalk-line walls" at bounding box center [252, 243] width 57 height 14
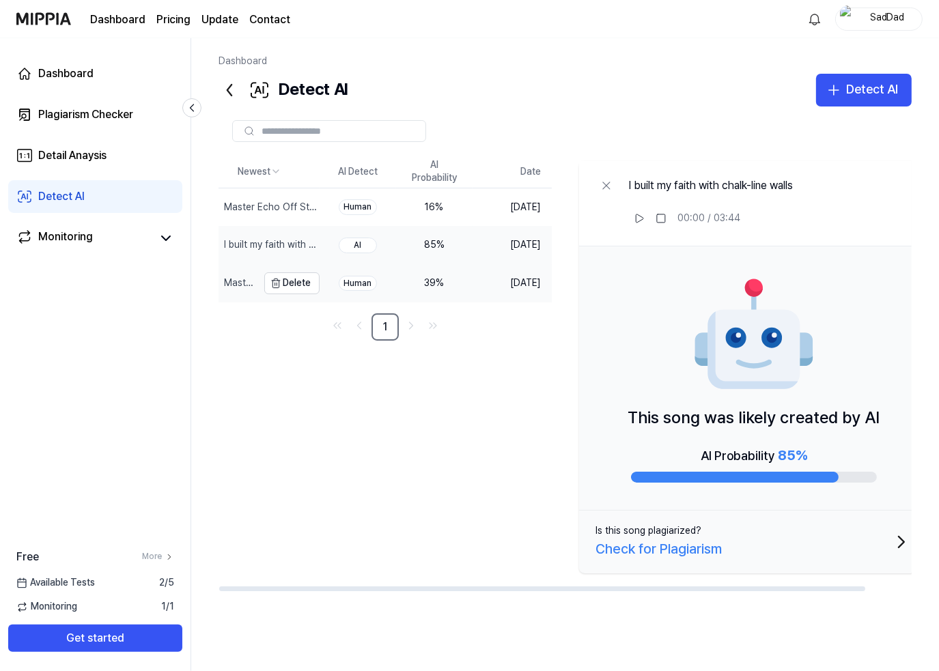
click at [255, 276] on div "MasterI built my faith with chalk-line walls" at bounding box center [239, 283] width 31 height 14
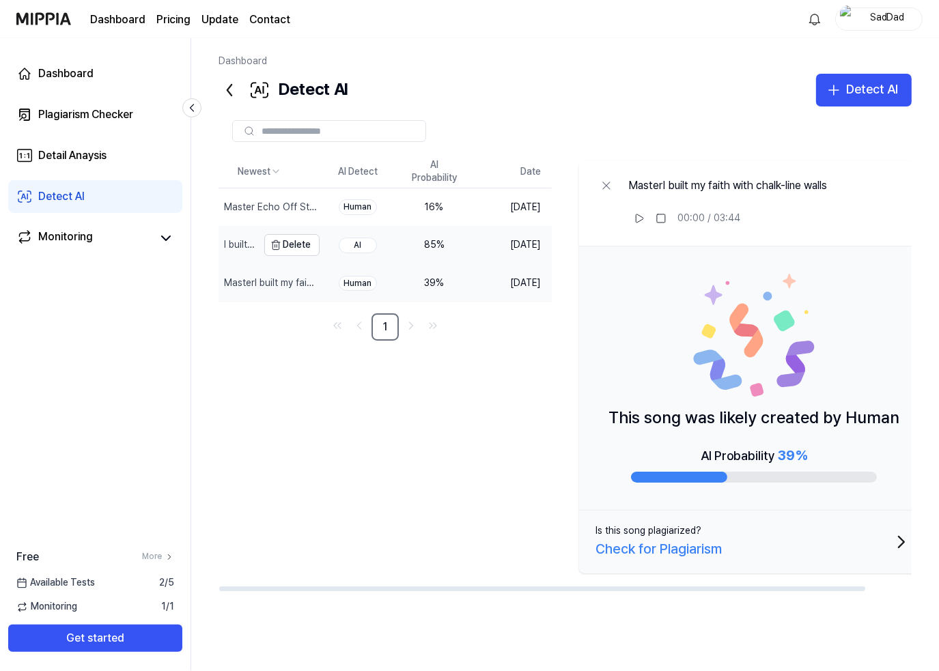
click at [255, 245] on div "I built my faith with chalk-line walls" at bounding box center [239, 245] width 31 height 14
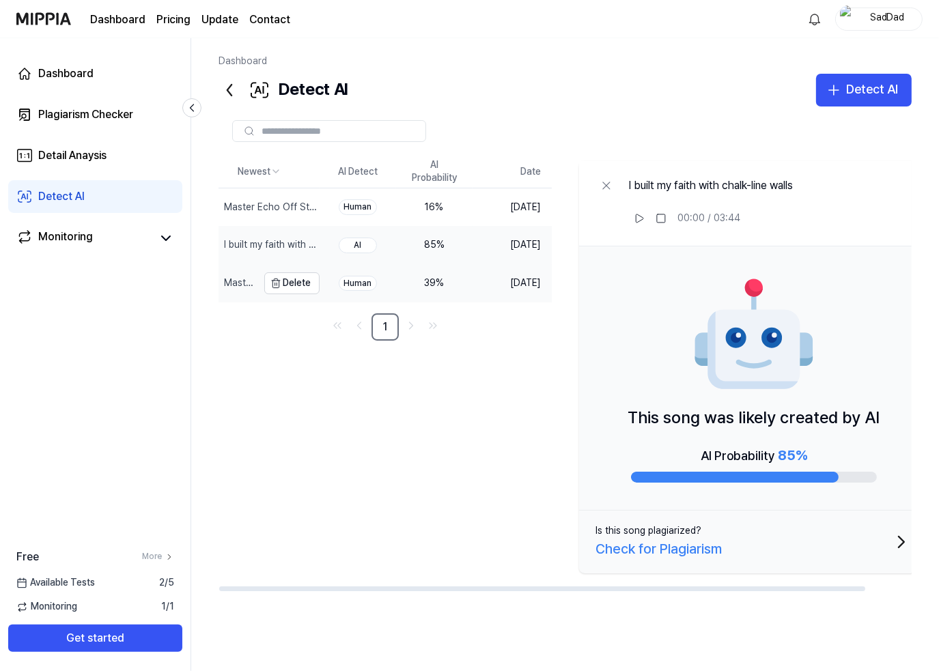
click at [255, 281] on div "MasterI built my faith with chalk-line walls" at bounding box center [239, 283] width 31 height 14
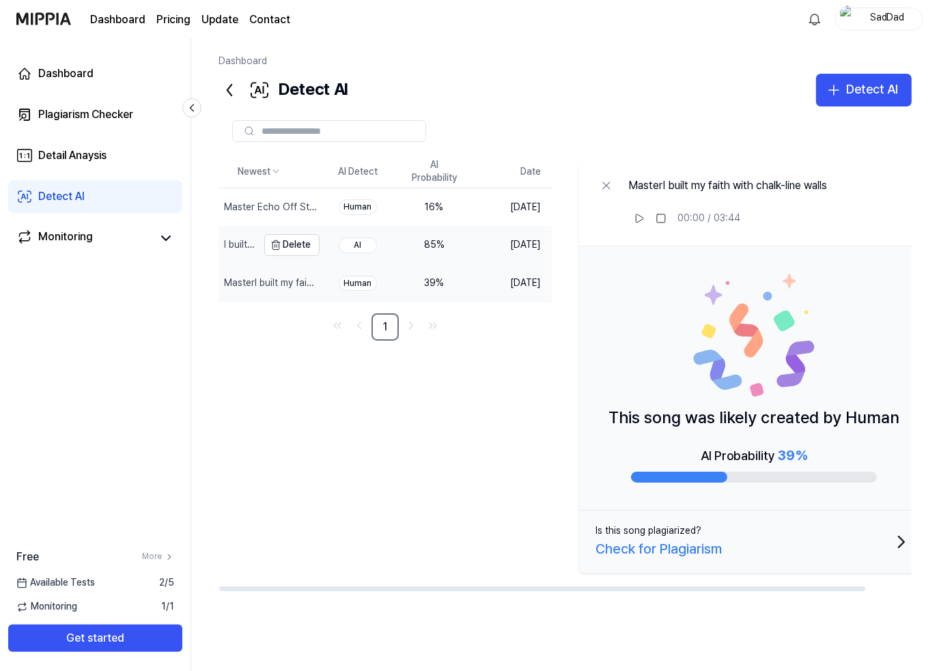
click at [246, 244] on div "I built my faith with chalk-line walls" at bounding box center [239, 245] width 31 height 14
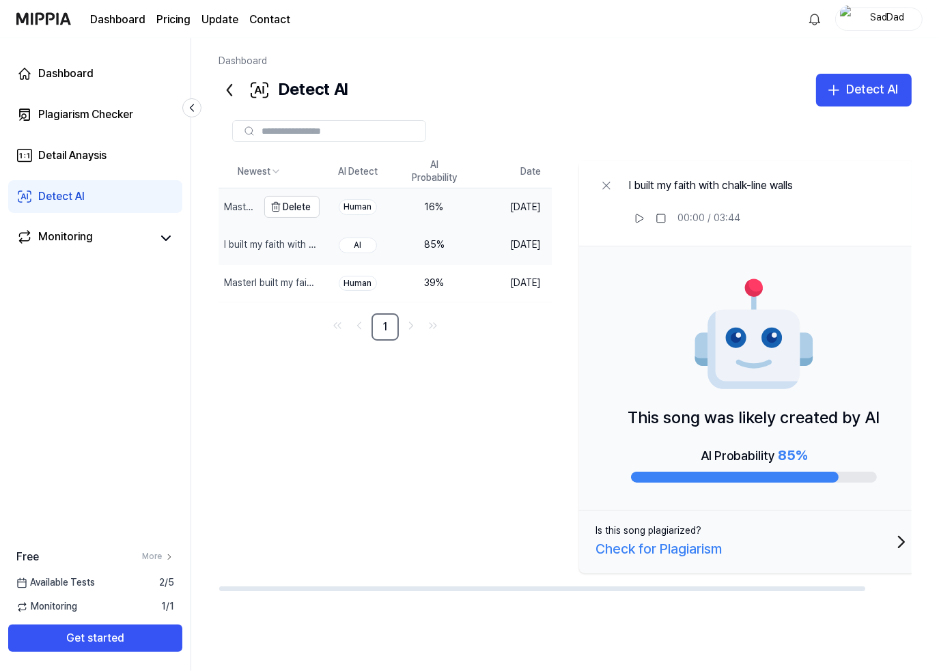
click at [246, 216] on div "Master Echo Off Stone" at bounding box center [237, 207] width 39 height 38
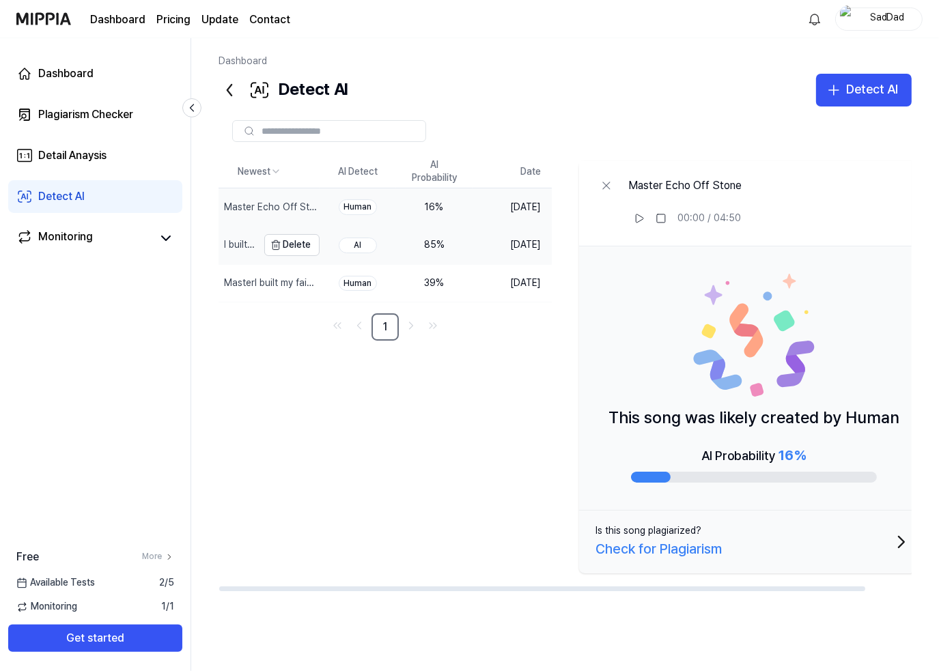
click at [243, 247] on div "I built my faith with chalk-line walls" at bounding box center [239, 245] width 31 height 14
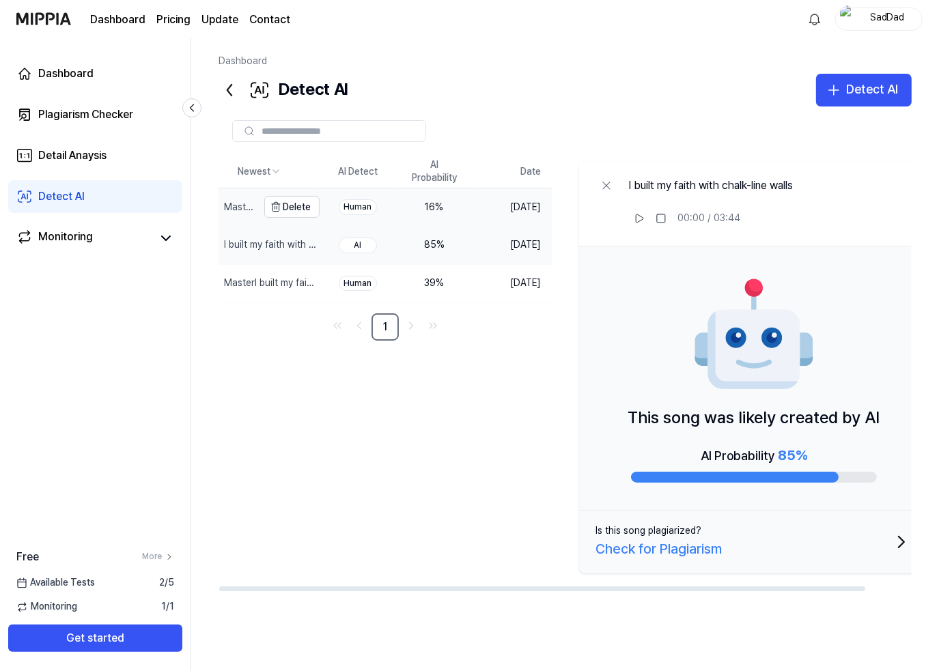
click at [236, 209] on div "Master Echo Off Stone" at bounding box center [239, 208] width 31 height 14
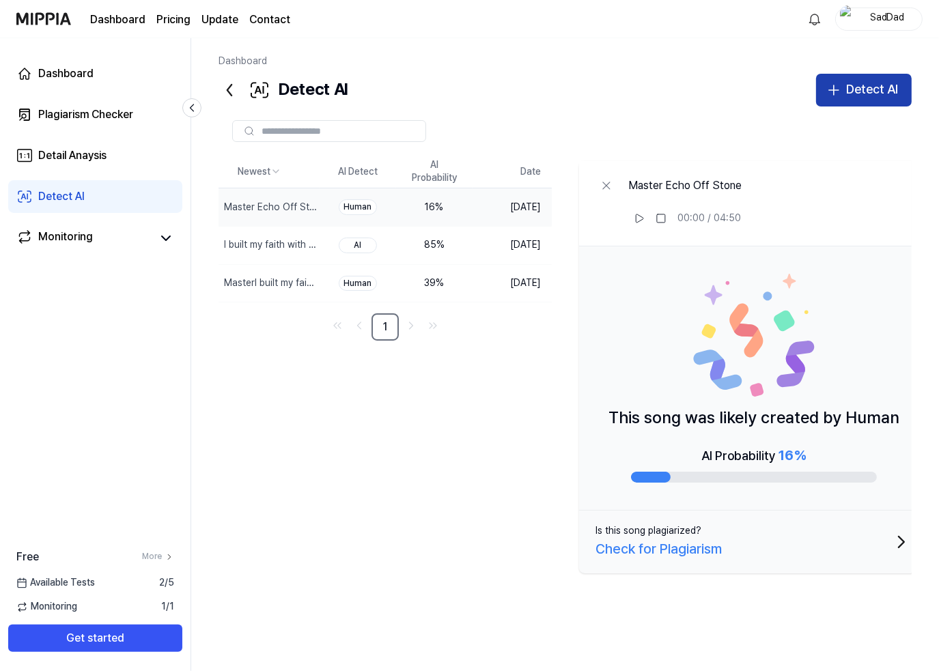
click at [874, 81] on div "Detect AI" at bounding box center [872, 90] width 52 height 20
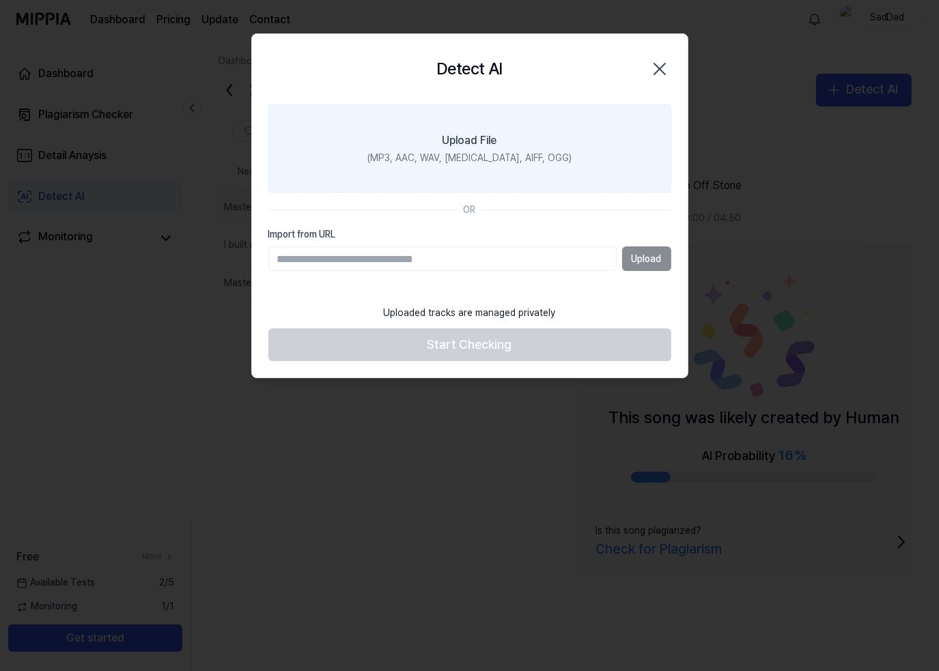
click at [446, 154] on div "(MP3, AAC, WAV, [MEDICAL_DATA], AIFF, OGG)" at bounding box center [469, 159] width 204 height 14
click at [0, 0] on input "Upload File (MP3, AAC, WAV, [MEDICAL_DATA], AIFF, OGG)" at bounding box center [0, 0] width 0 height 0
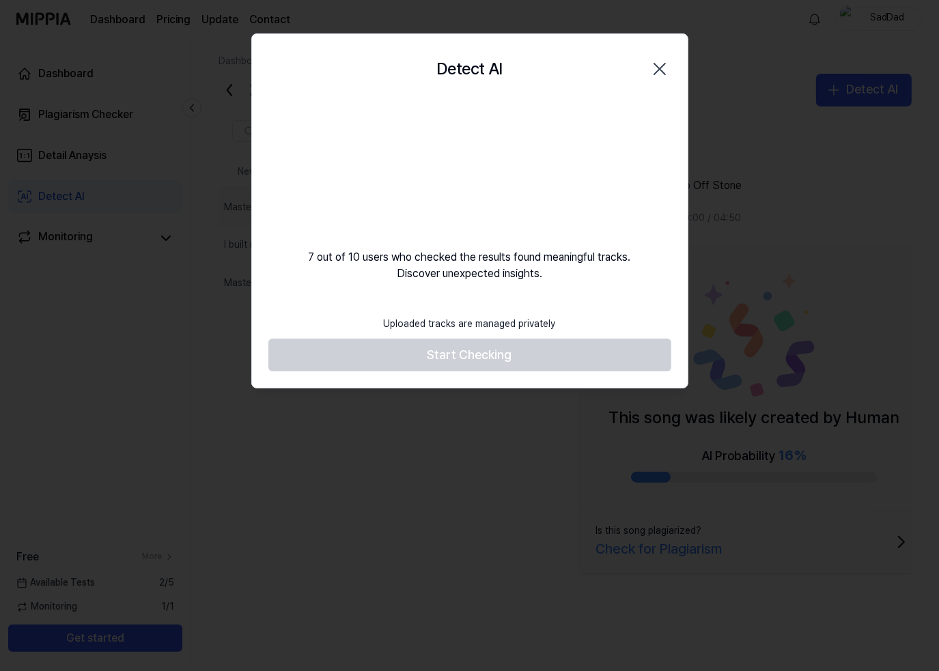
drag, startPoint x: 435, startPoint y: 54, endPoint x: 517, endPoint y: 118, distance: 104.0
click at [513, 106] on div "Detect AI Close 7 out of 10 users who checked the results found meaningful trac…" at bounding box center [469, 210] width 437 height 355
click at [586, 111] on div "7 out of 10 users who checked the results found meaningful tracks. Discover une…" at bounding box center [469, 192] width 435 height 177
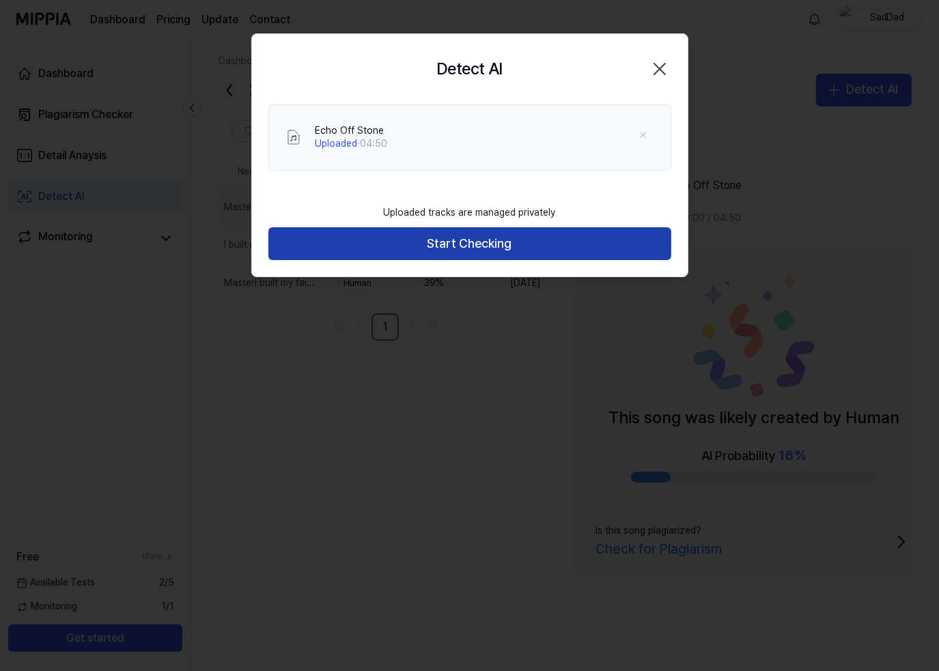
click at [465, 242] on button "Start Checking" at bounding box center [469, 243] width 403 height 33
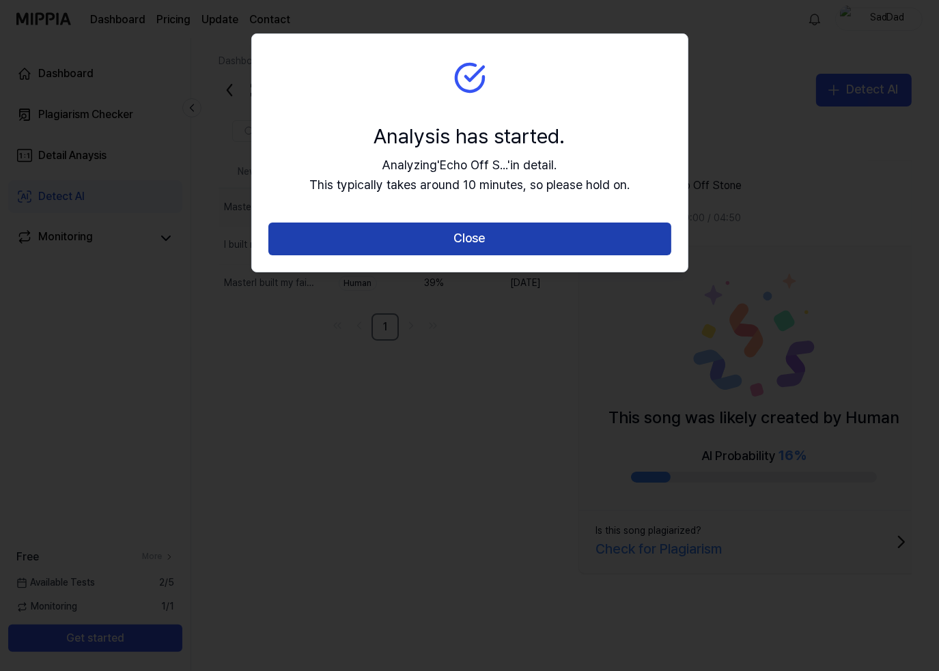
click at [482, 229] on button "Close" at bounding box center [469, 239] width 403 height 33
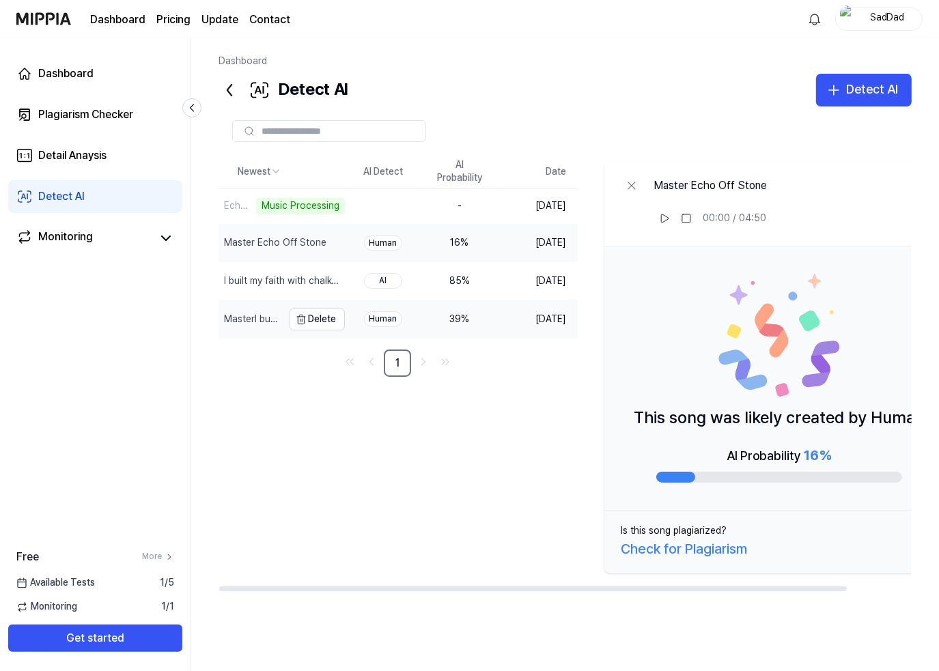
click at [263, 313] on div "MasterI built my faith with chalk-line walls" at bounding box center [252, 320] width 56 height 14
click at [254, 240] on div "Master Echo Off Stone" at bounding box center [252, 243] width 56 height 14
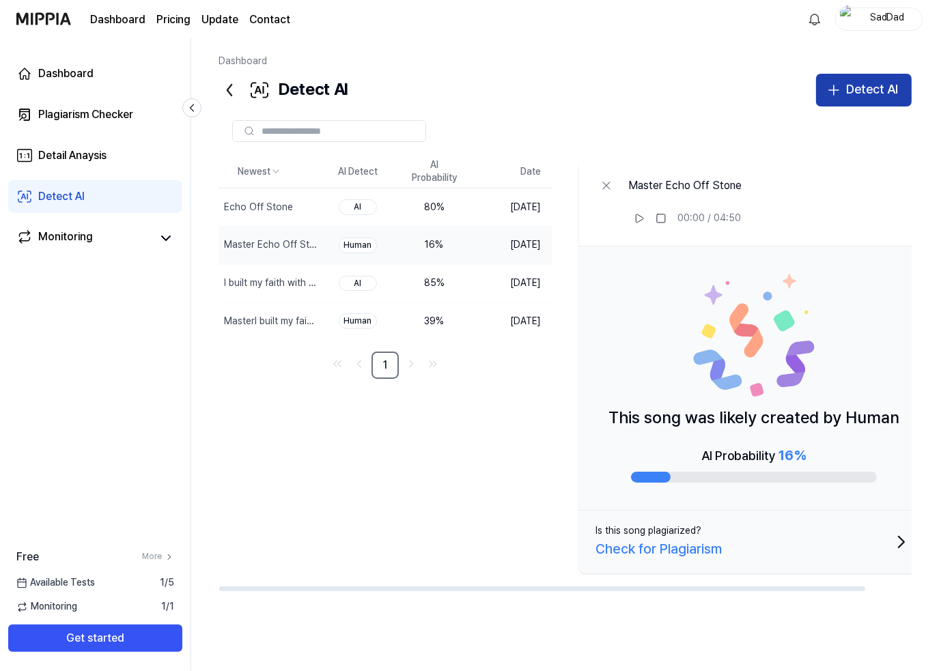
click at [909, 93] on button "Detect AI" at bounding box center [864, 90] width 96 height 33
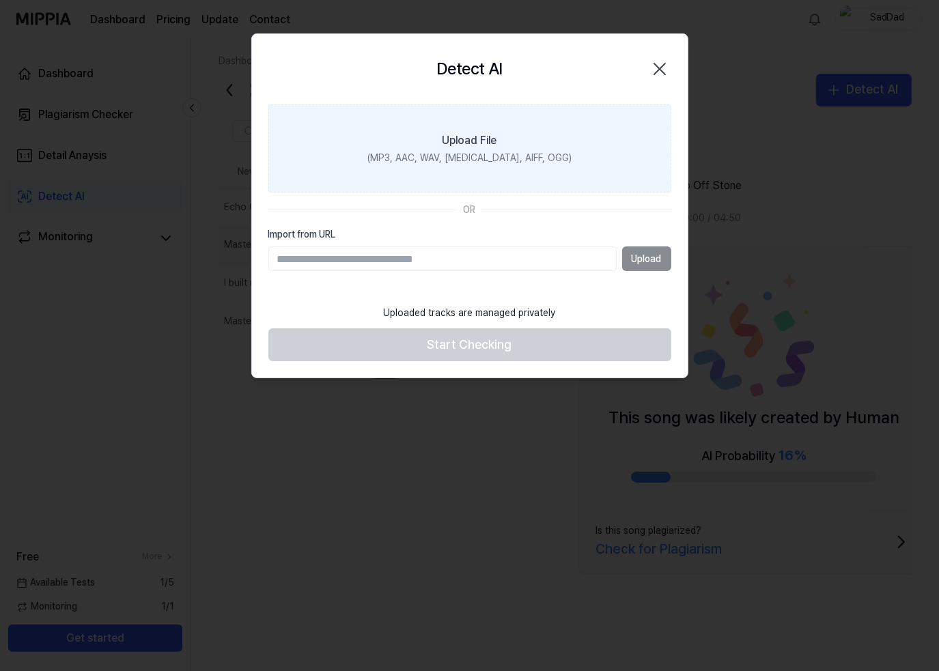
click at [483, 152] on div "(MP3, AAC, WAV, [MEDICAL_DATA], AIFF, OGG)" at bounding box center [469, 159] width 204 height 14
click at [0, 0] on input "Upload File (MP3, AAC, WAV, [MEDICAL_DATA], AIFF, OGG)" at bounding box center [0, 0] width 0 height 0
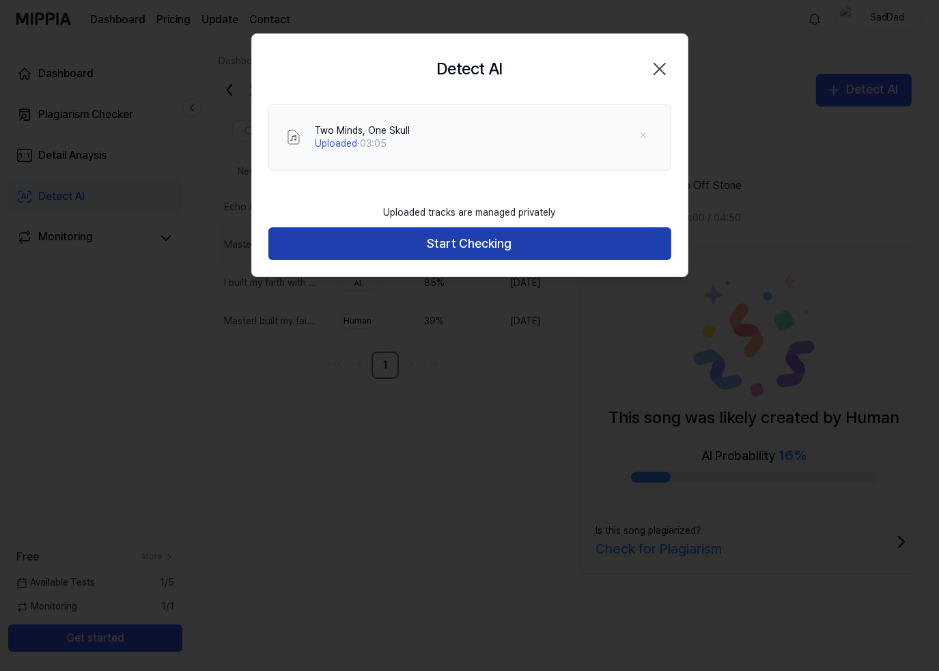
click at [511, 249] on button "Start Checking" at bounding box center [469, 243] width 403 height 33
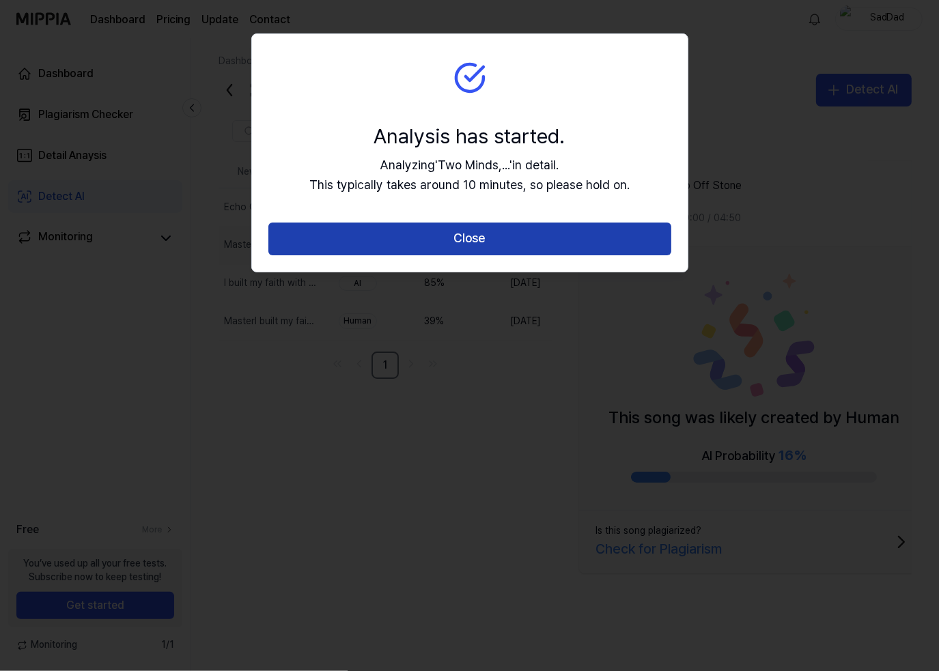
click at [500, 232] on button "Close" at bounding box center [469, 239] width 403 height 33
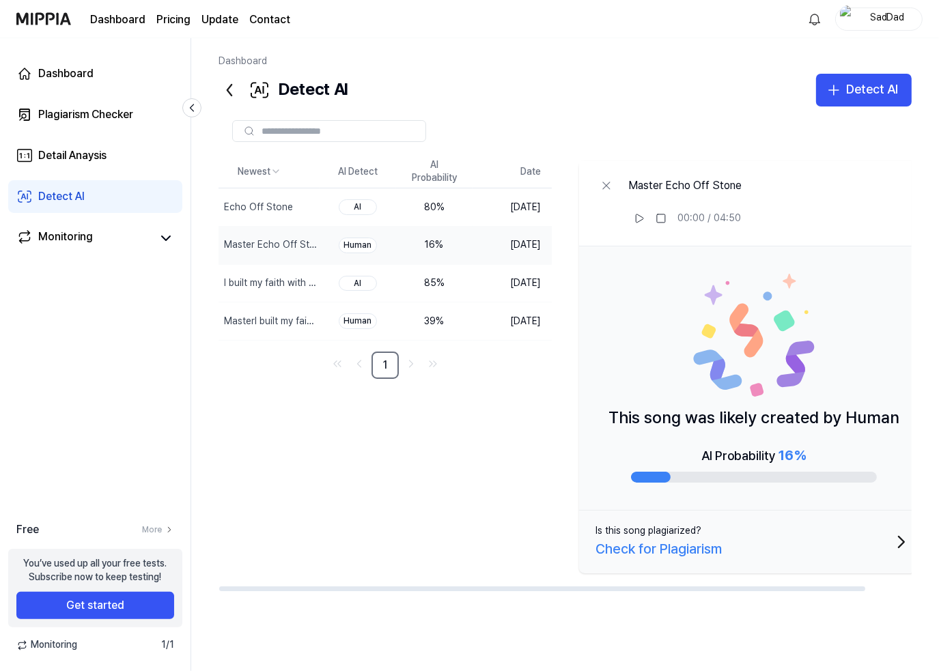
click at [445, 495] on div "Newest AI Detect AI Probability Date Echo Off Stone Delete AI 80 % Sep 14, 2025…" at bounding box center [575, 374] width 715 height 436
click at [355, 466] on div "Newest AI Detect AI Probability Date Two Minds, One Skull Delete Human 37 % Sep…" at bounding box center [575, 374] width 715 height 436
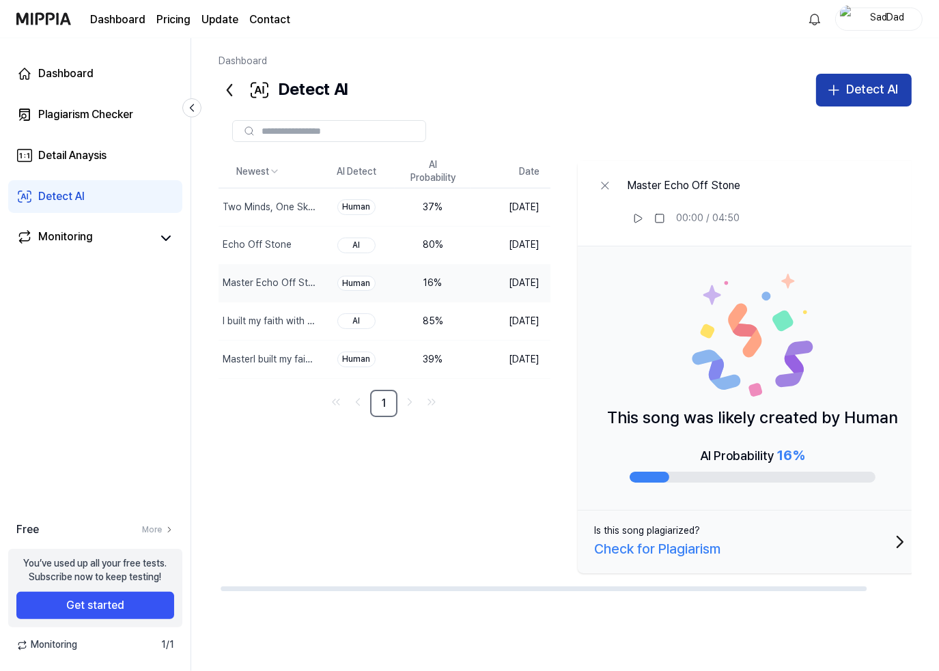
click at [857, 87] on div "Detect AI" at bounding box center [872, 90] width 52 height 20
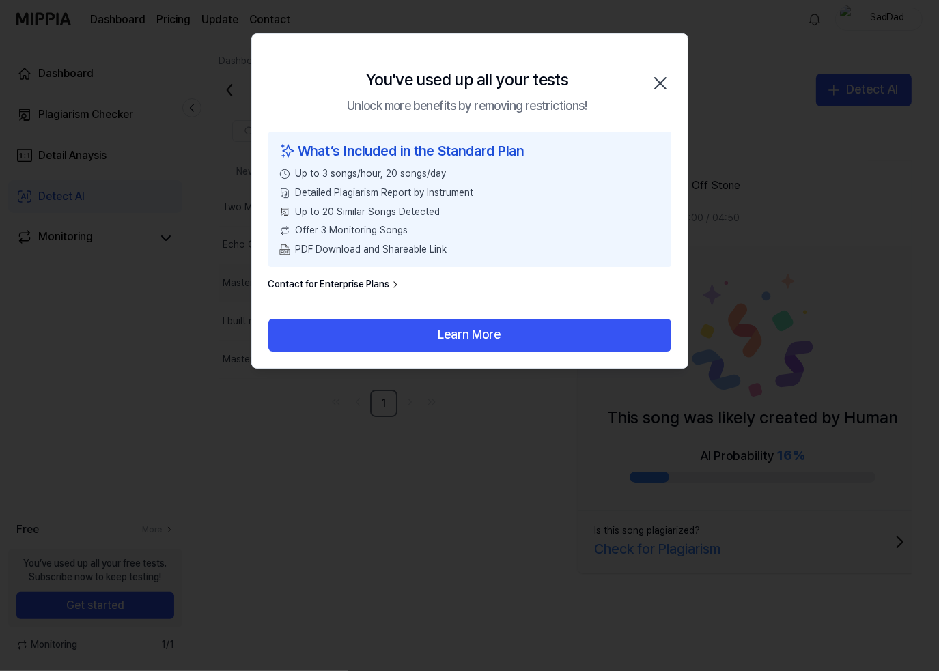
click at [672, 72] on div "You've used up all your tests Unlock more benefits by removing restrictions! Cl…" at bounding box center [469, 83] width 435 height 98
click at [661, 79] on icon "button" at bounding box center [660, 83] width 22 height 22
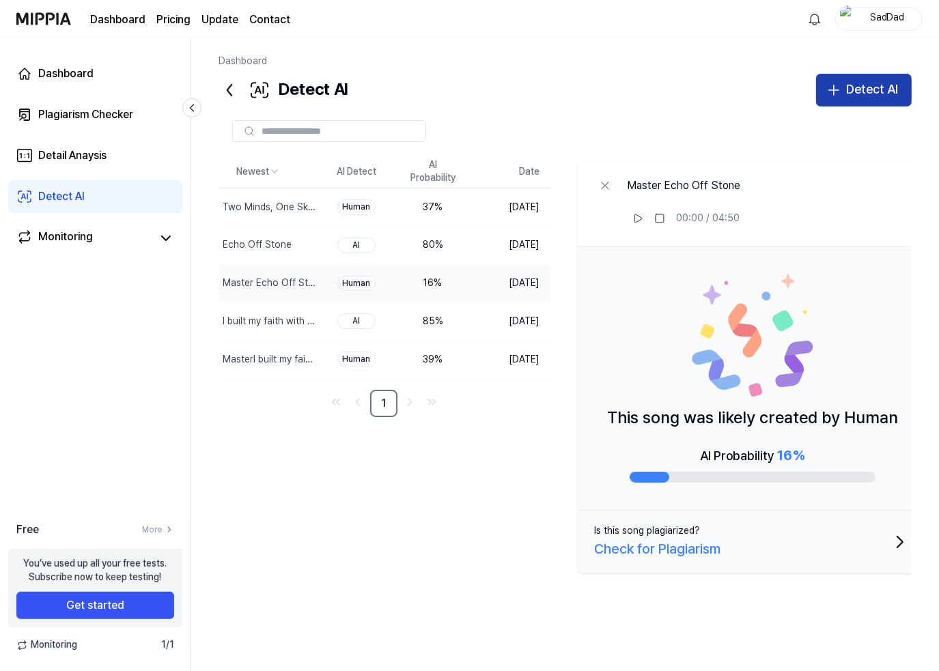
click at [881, 92] on div "Detect AI" at bounding box center [872, 90] width 52 height 20
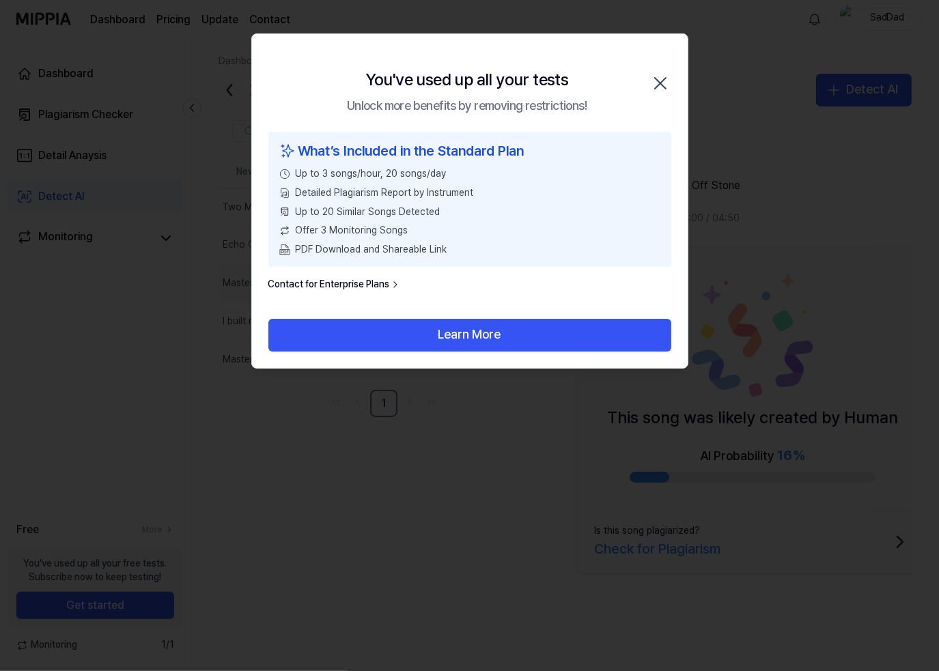
click at [661, 81] on icon "button" at bounding box center [660, 83] width 11 height 11
